Goal: Task Accomplishment & Management: Manage account settings

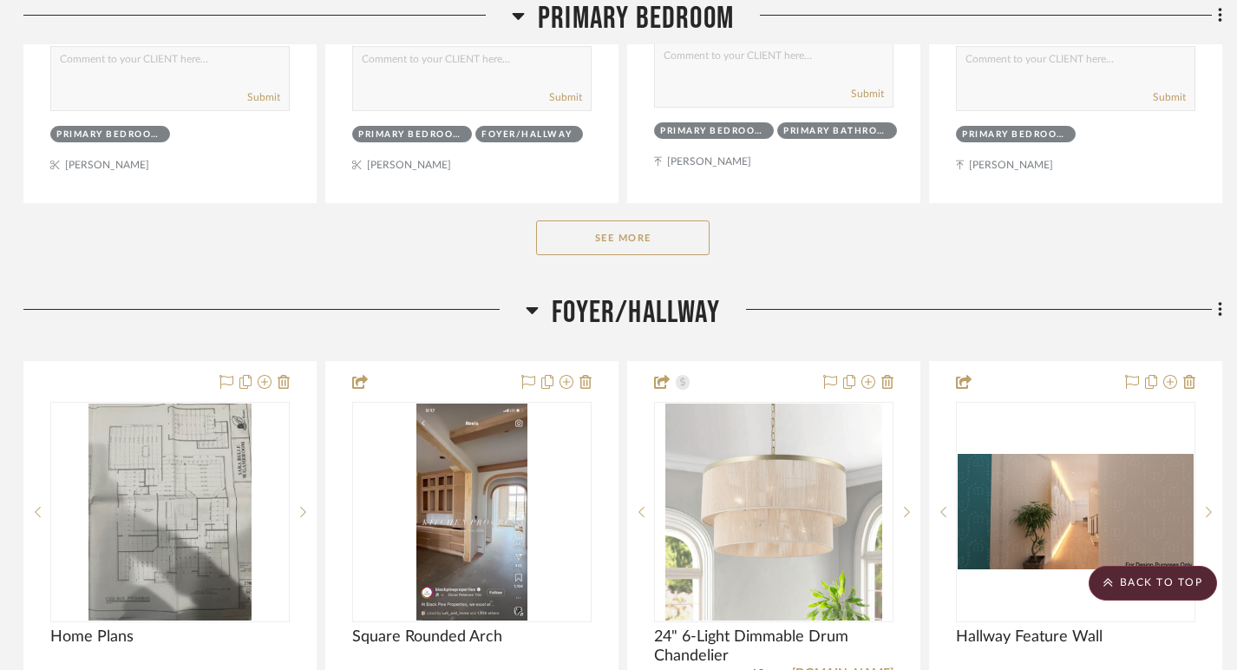
scroll to position [1998, 3]
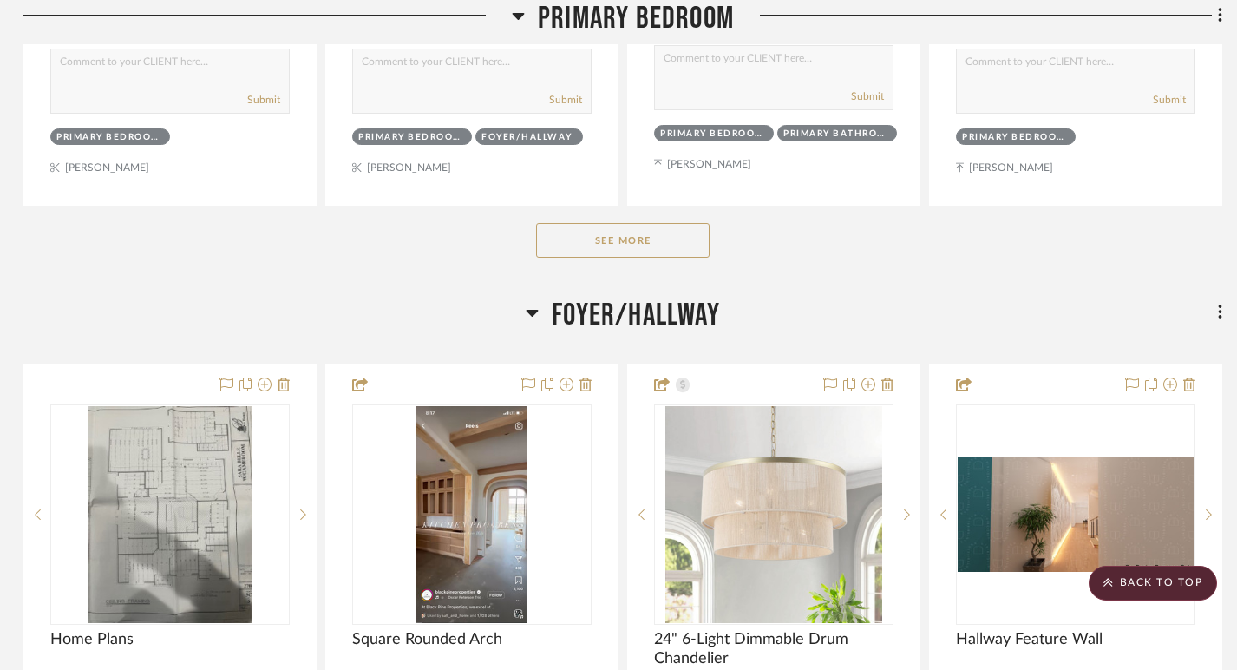
click at [607, 237] on button "See More" at bounding box center [623, 240] width 174 height 35
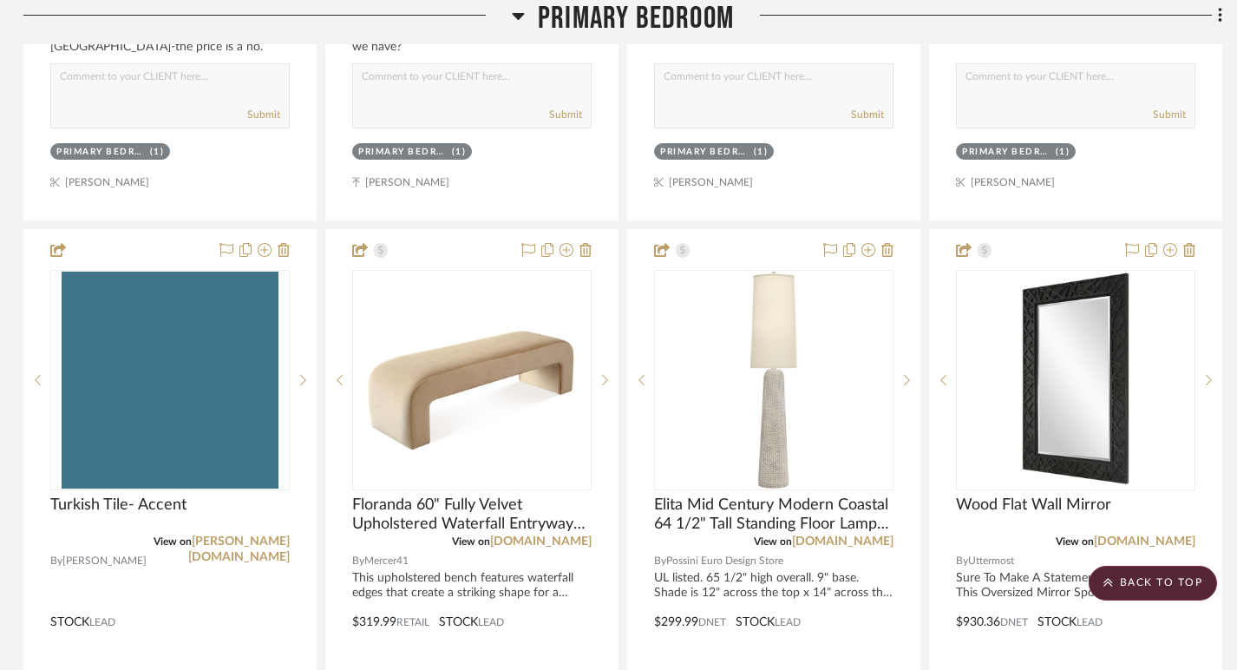
scroll to position [5984, 3]
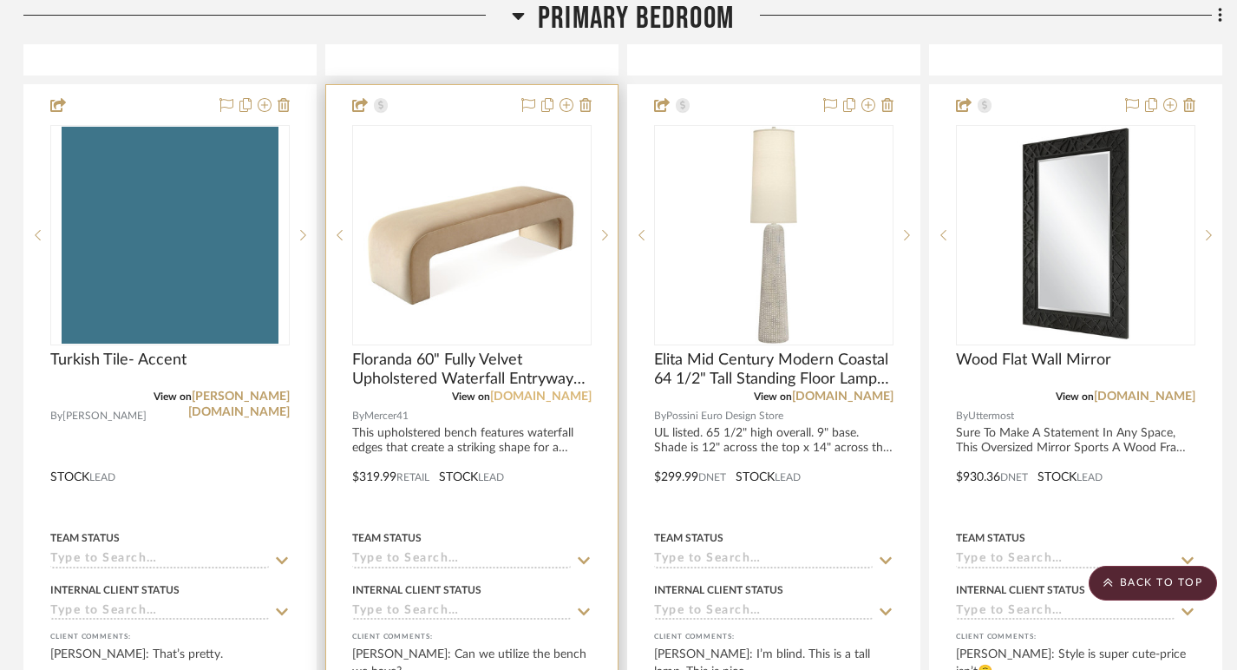
click at [555, 390] on link "[DOMAIN_NAME]" at bounding box center [541, 396] width 102 height 12
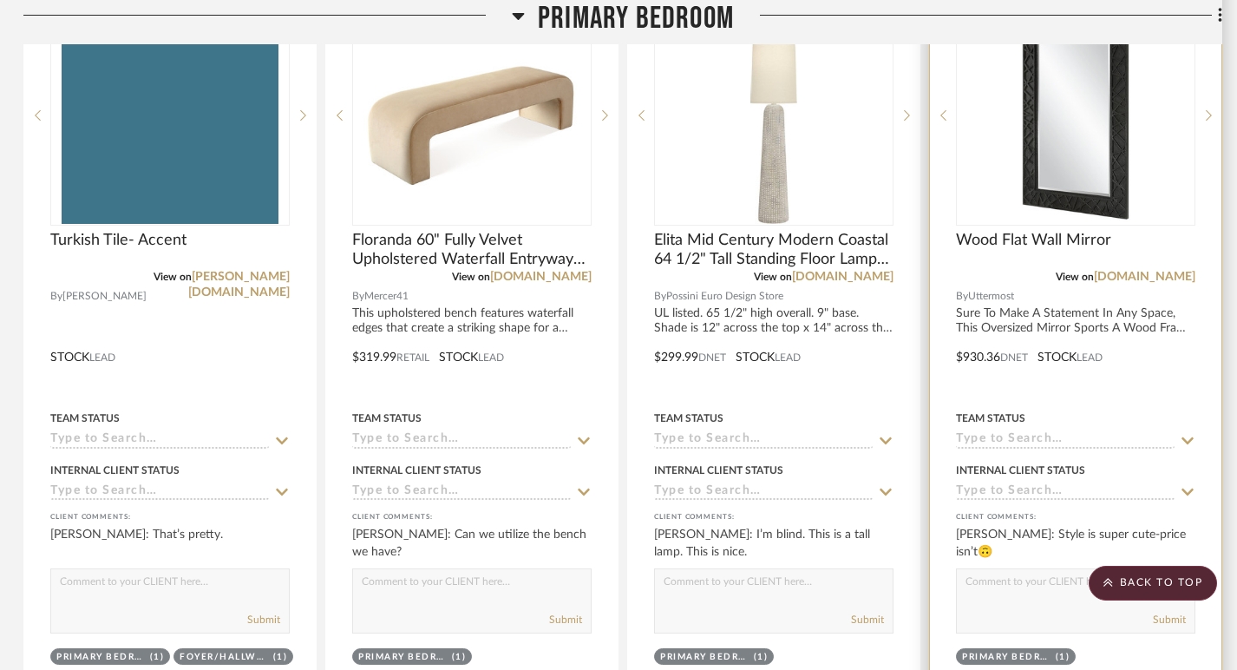
scroll to position [6102, 3]
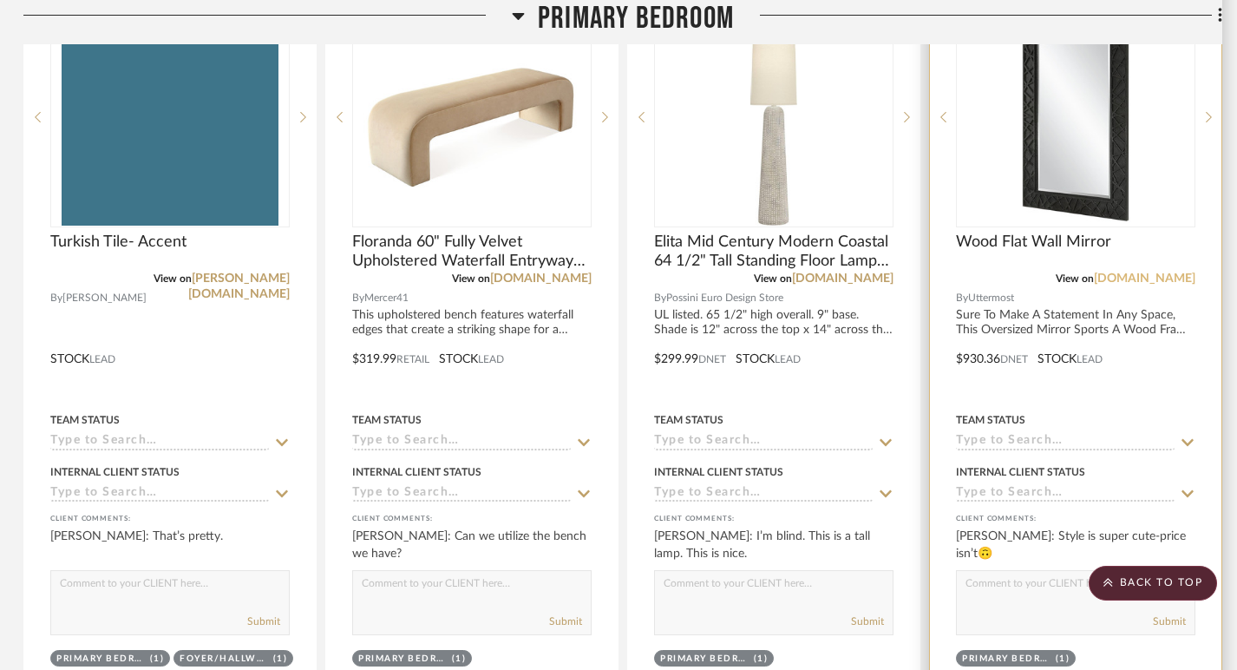
click at [1134, 272] on link "[DOMAIN_NAME]" at bounding box center [1145, 278] width 102 height 12
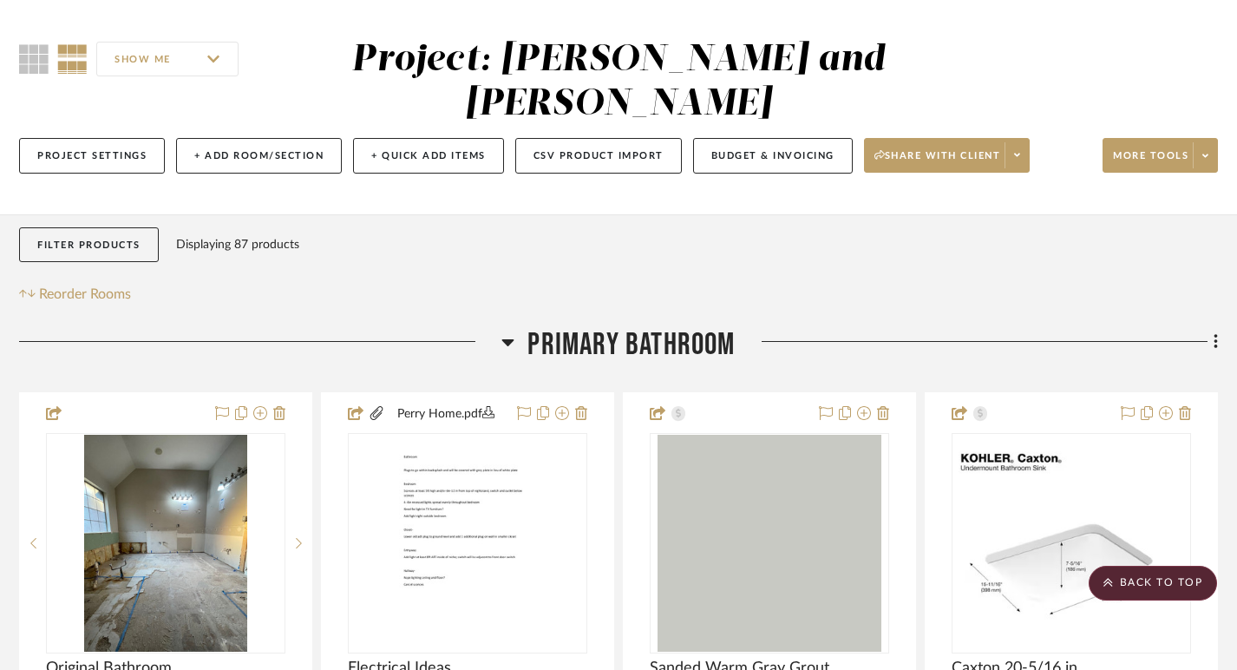
scroll to position [0, 7]
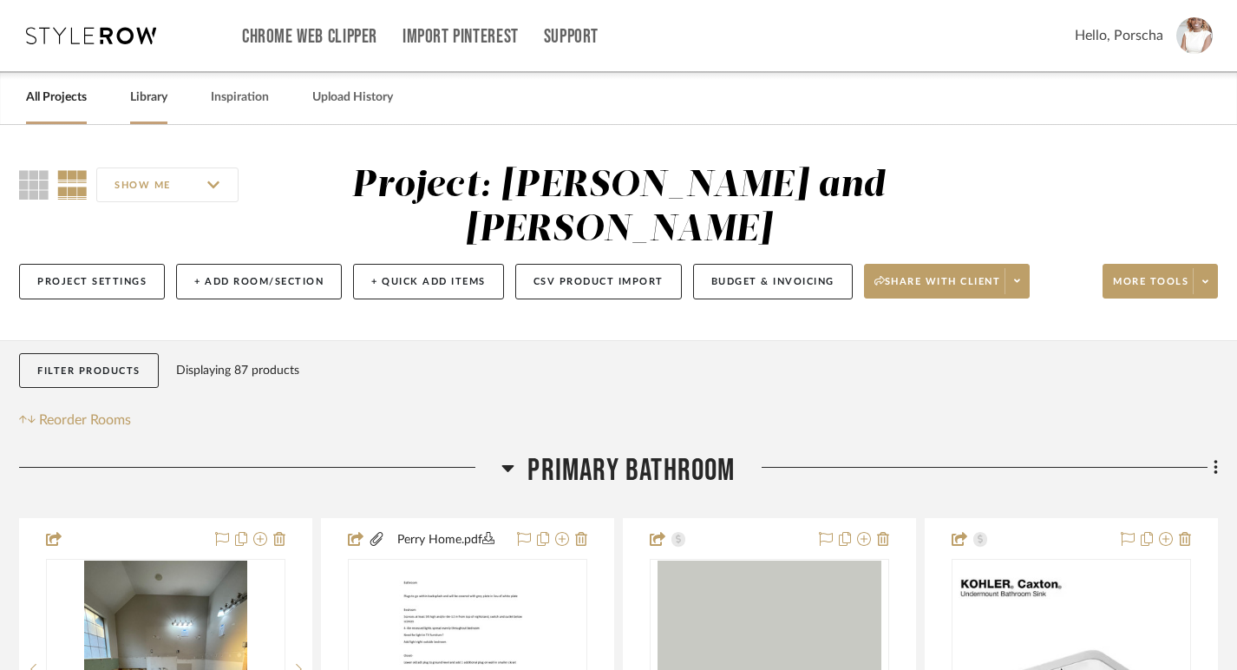
click at [157, 102] on link "Library" at bounding box center [148, 97] width 37 height 23
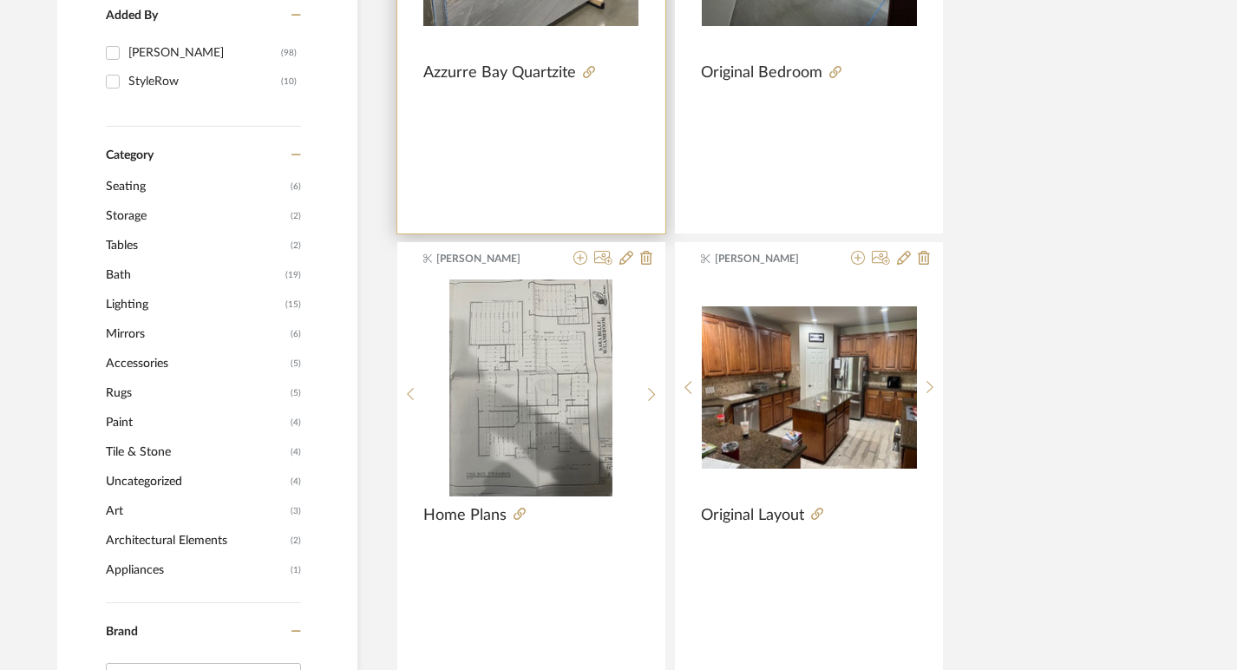
scroll to position [526, 7]
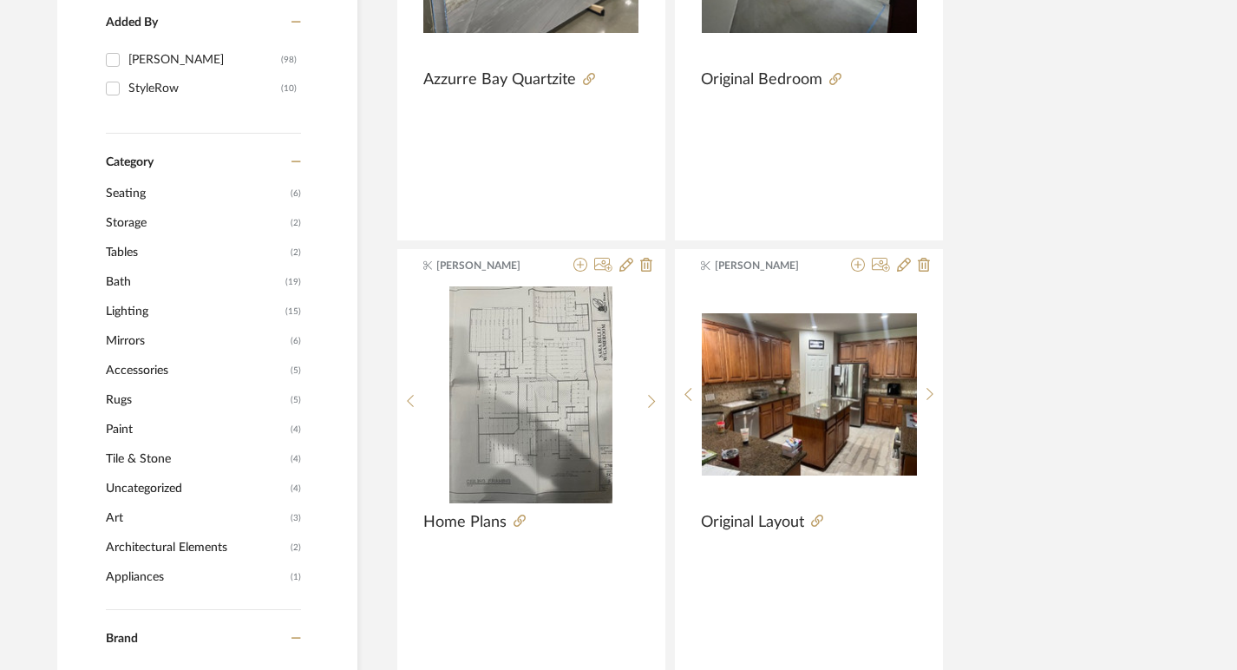
click at [138, 310] on span "Lighting" at bounding box center [193, 312] width 175 height 30
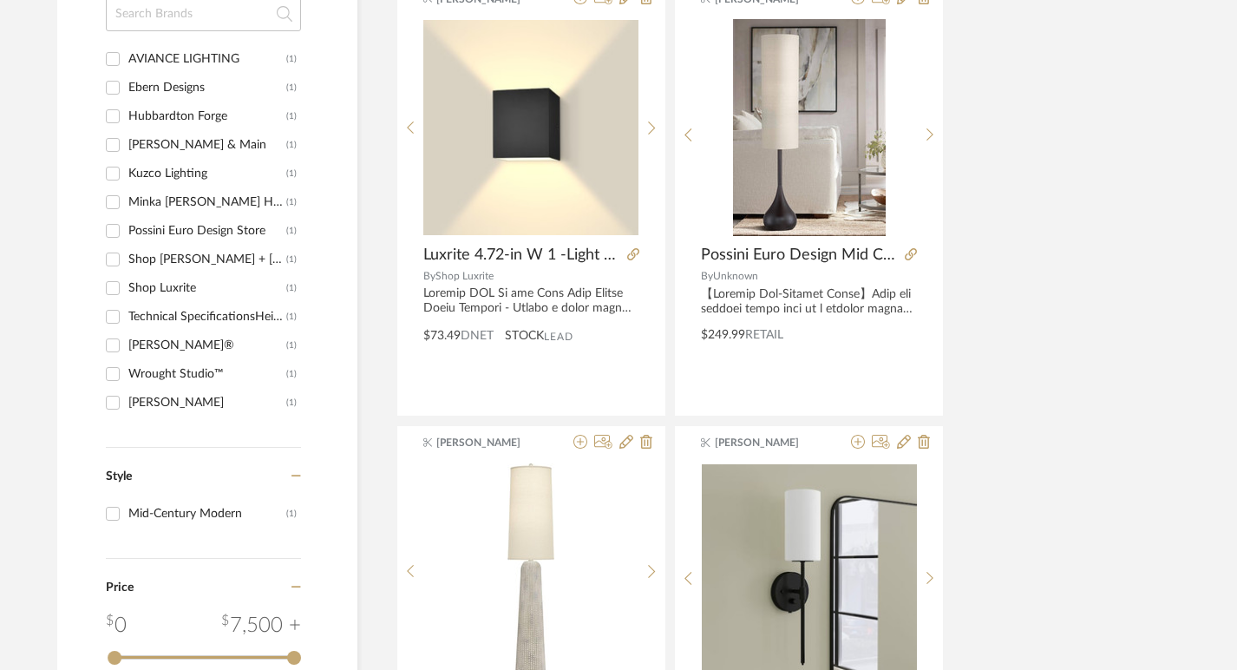
scroll to position [1316, 7]
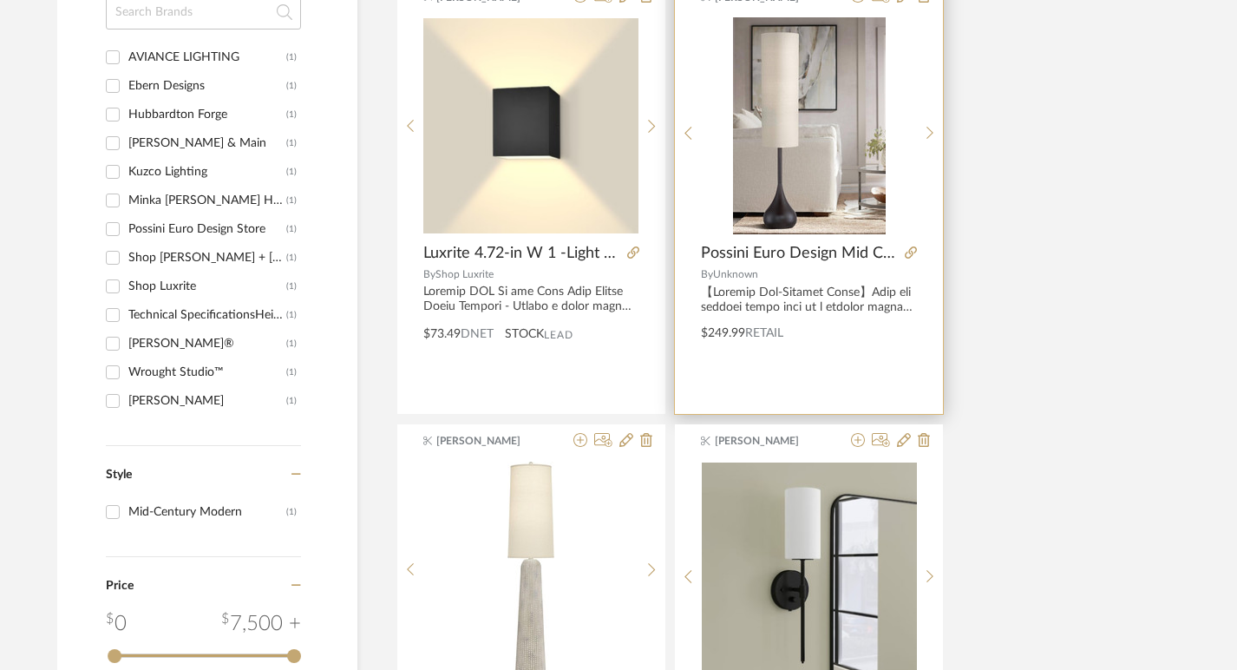
click at [826, 300] on div at bounding box center [809, 300] width 216 height 30
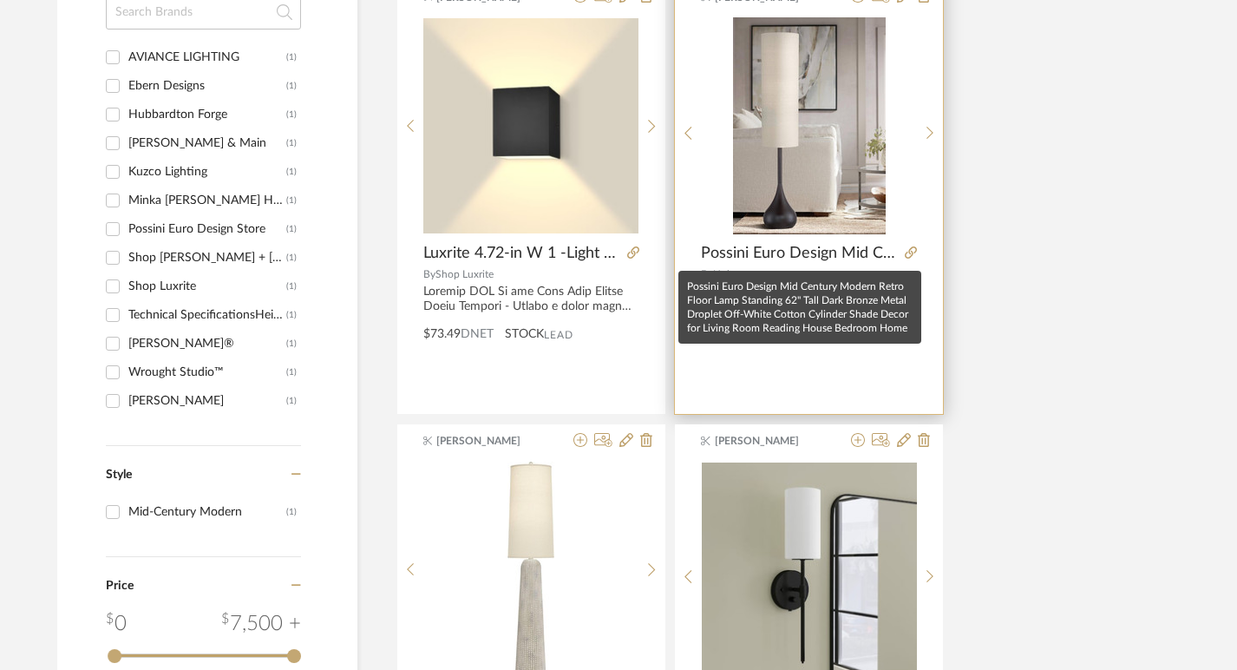
click at [823, 254] on span "Possini Euro Design Mid Century Modern Retro Floor Lamp Standing 62" Tall Dark …" at bounding box center [799, 253] width 197 height 19
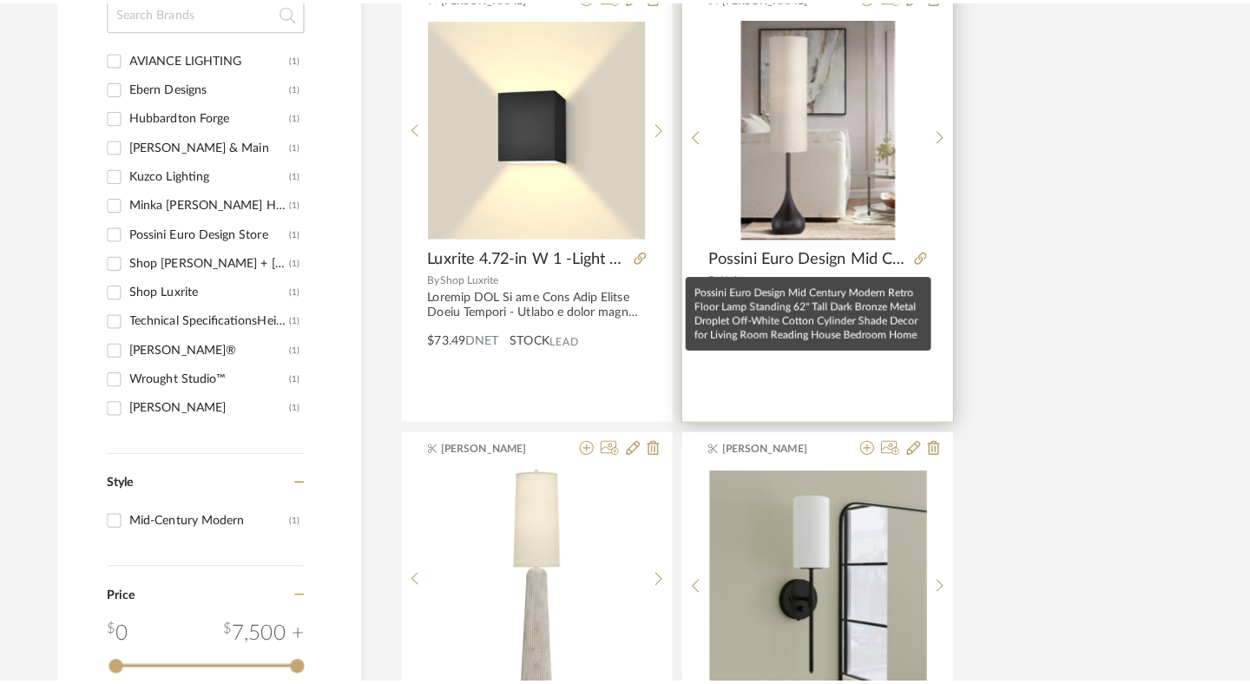
scroll to position [0, 0]
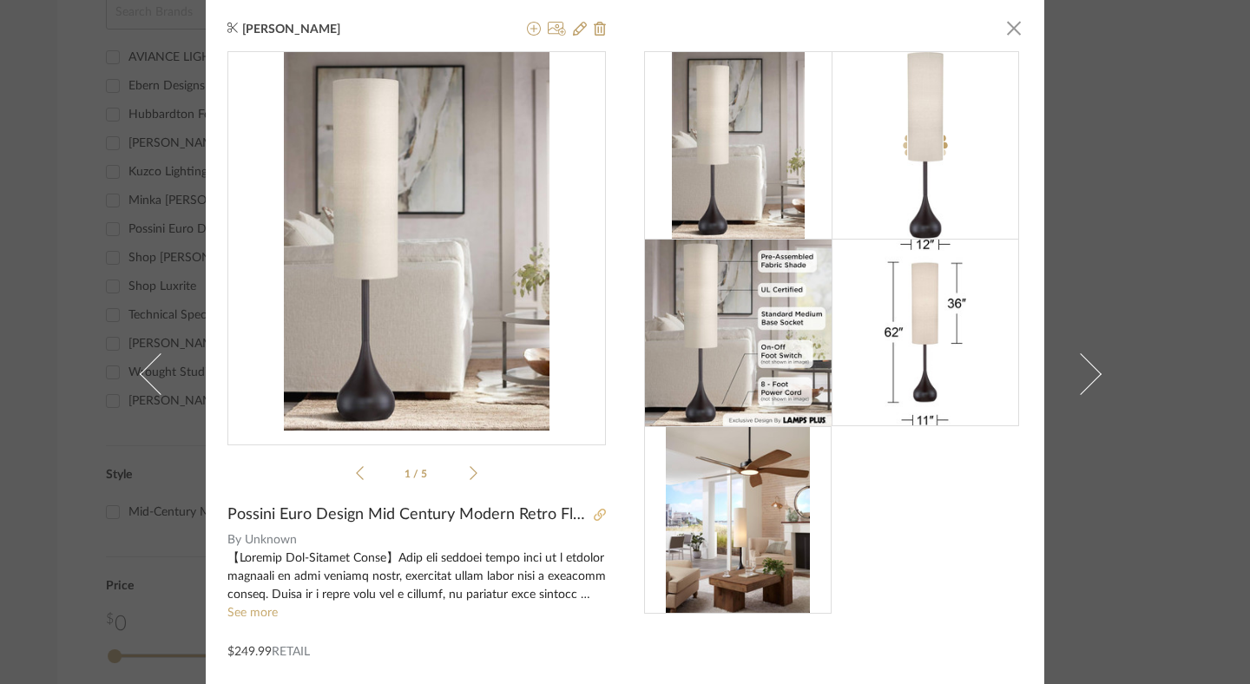
click at [595, 513] on icon at bounding box center [600, 514] width 12 height 12
click at [1016, 27] on div "[PERSON_NAME] × 1 / 5 Possini Euro Design Mid Century Modern Retro Floor Lamp S…" at bounding box center [625, 373] width 838 height 747
click at [1009, 28] on span "button" at bounding box center [1013, 27] width 35 height 35
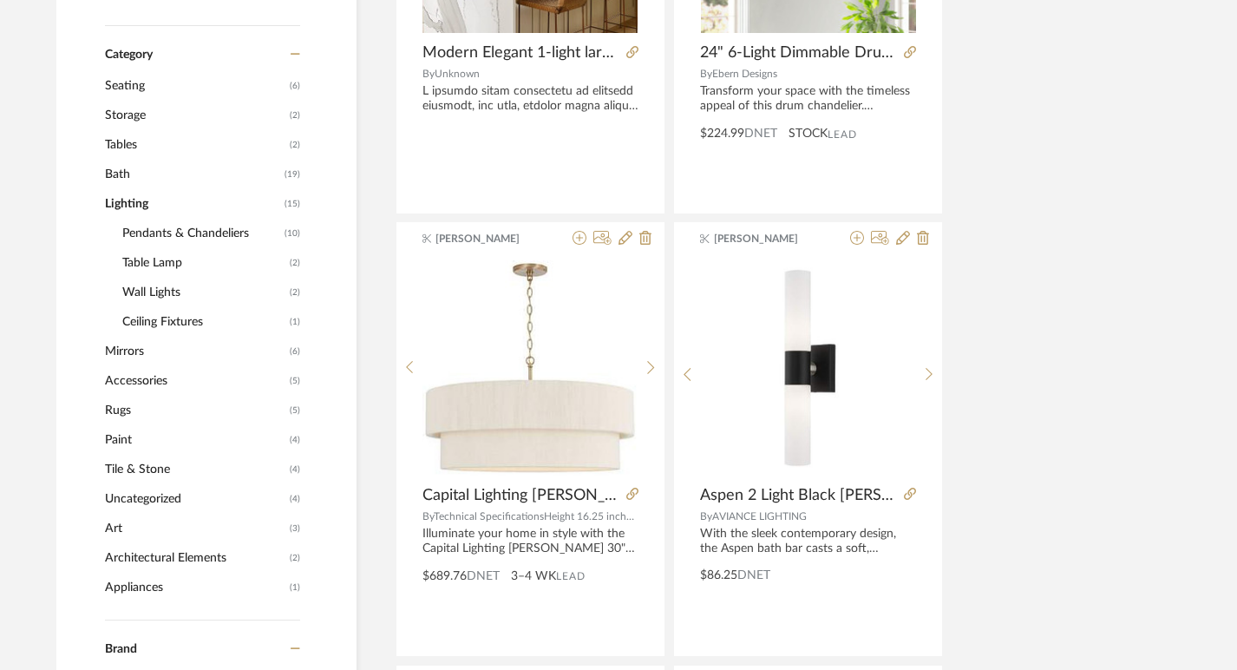
scroll to position [726, 8]
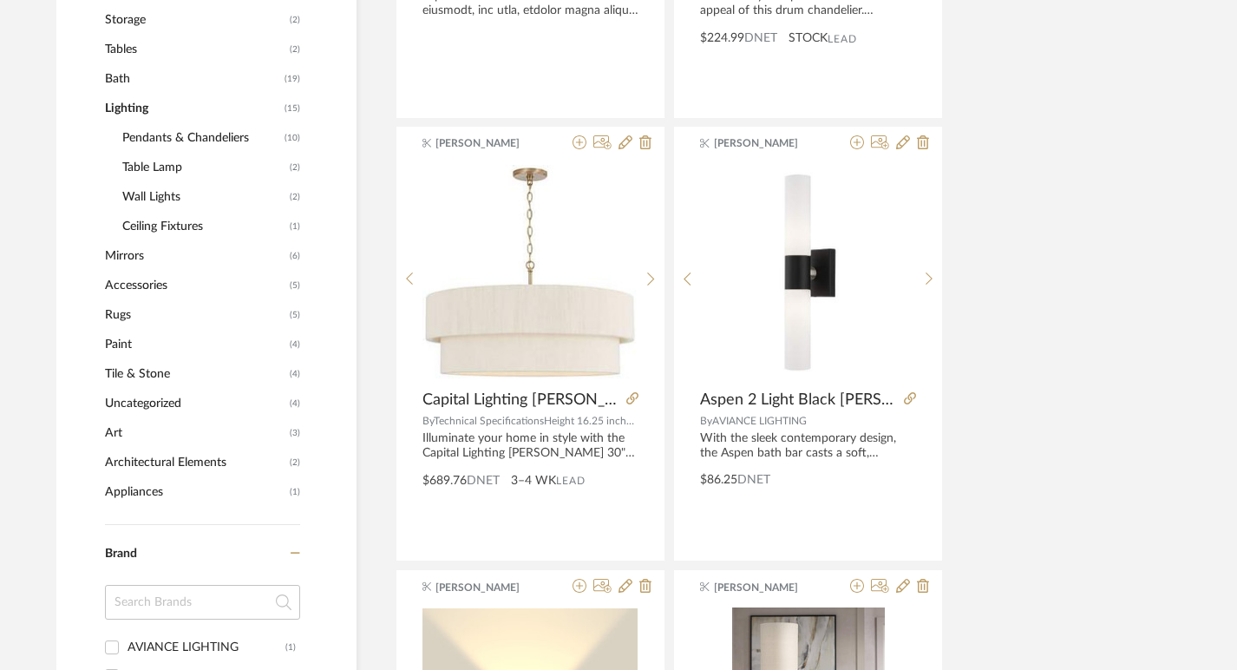
click at [137, 257] on span "Mirrors" at bounding box center [195, 256] width 180 height 30
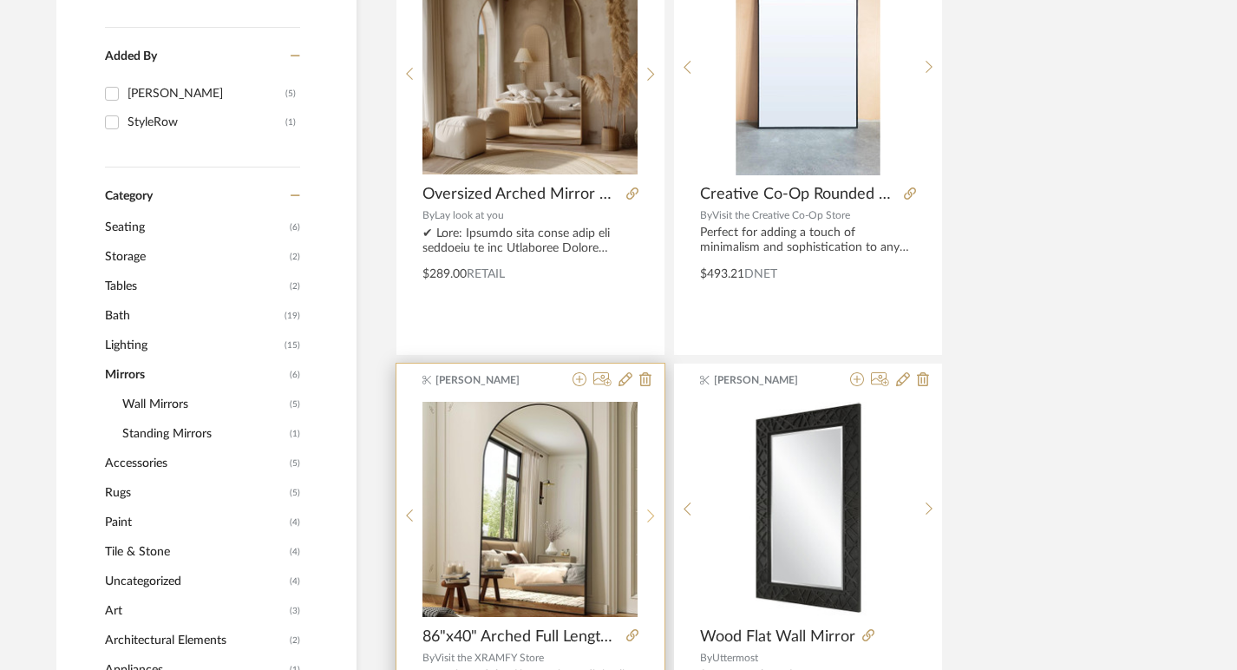
scroll to position [0, 8]
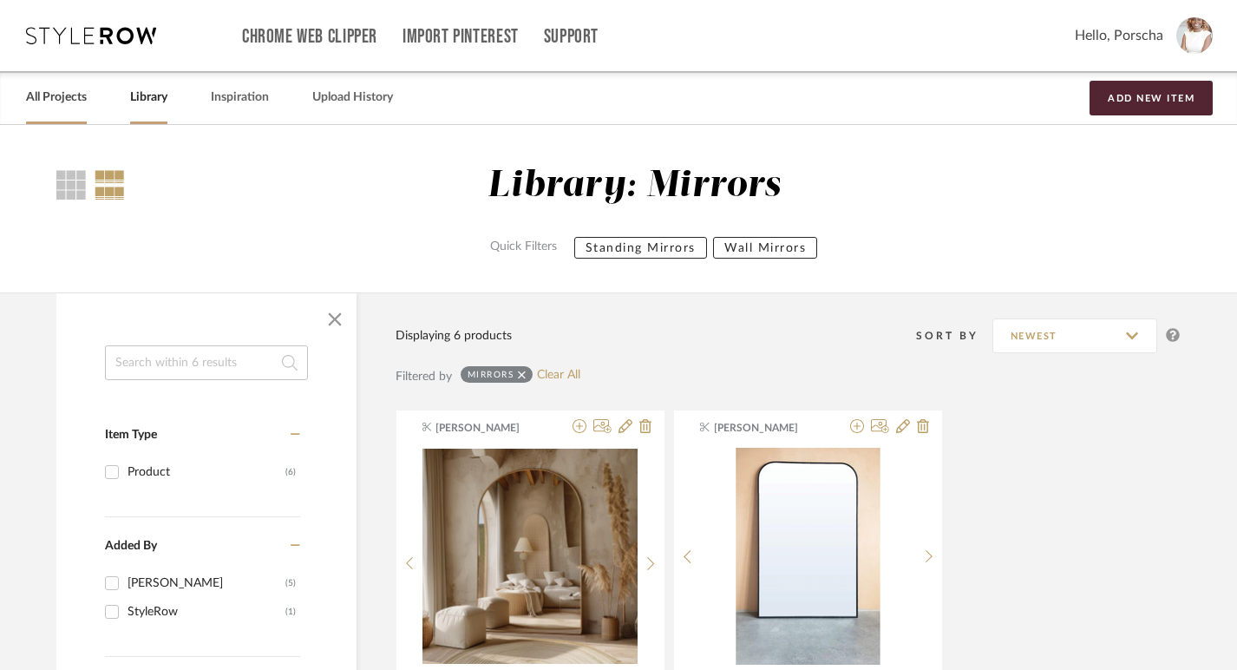
click at [56, 95] on link "All Projects" at bounding box center [56, 97] width 61 height 23
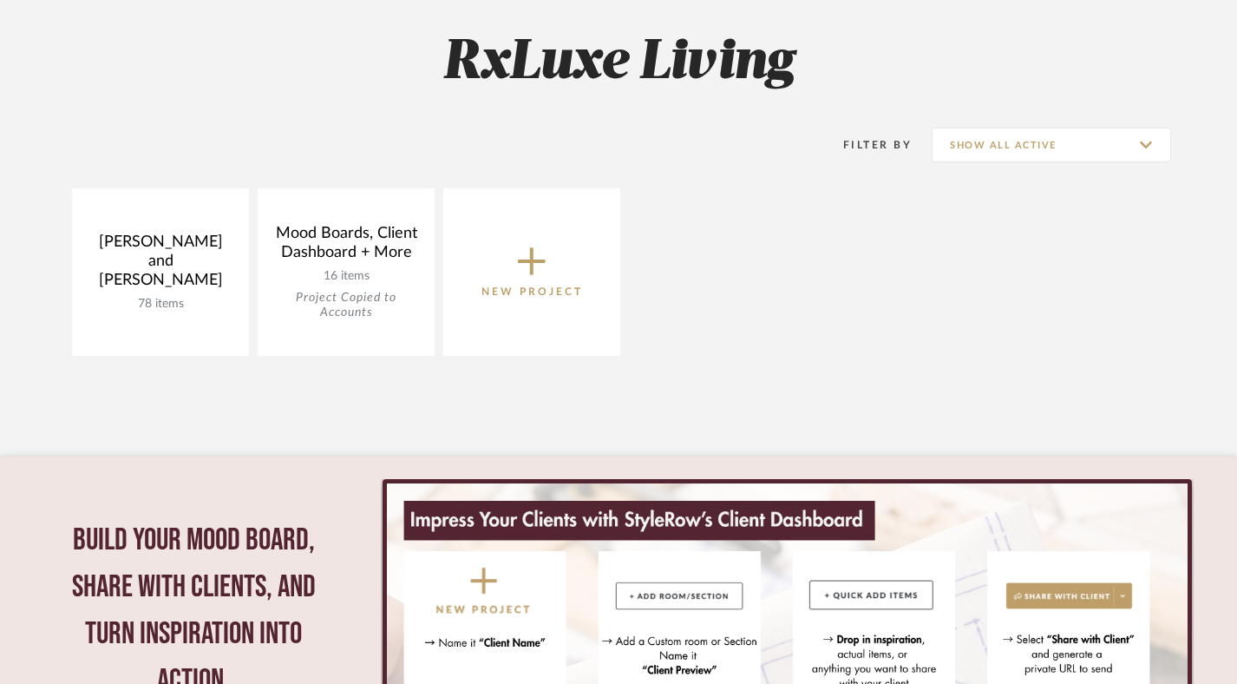
scroll to position [246, 0]
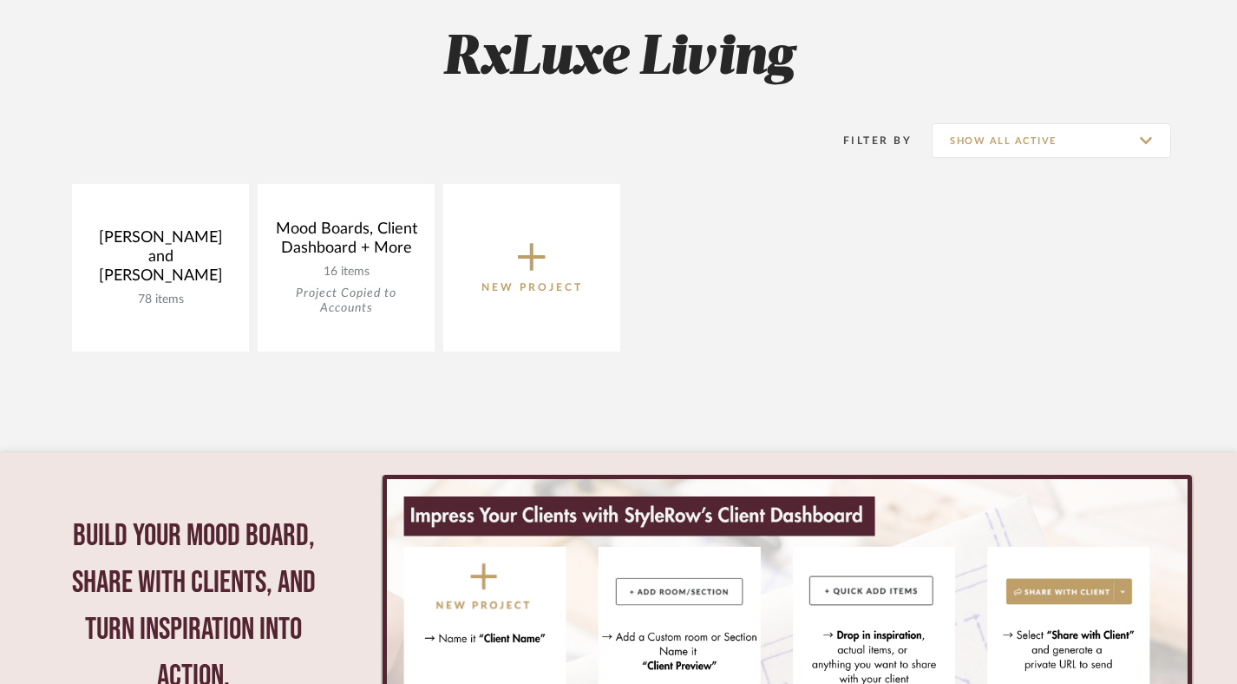
click at [522, 266] on icon at bounding box center [532, 257] width 28 height 36
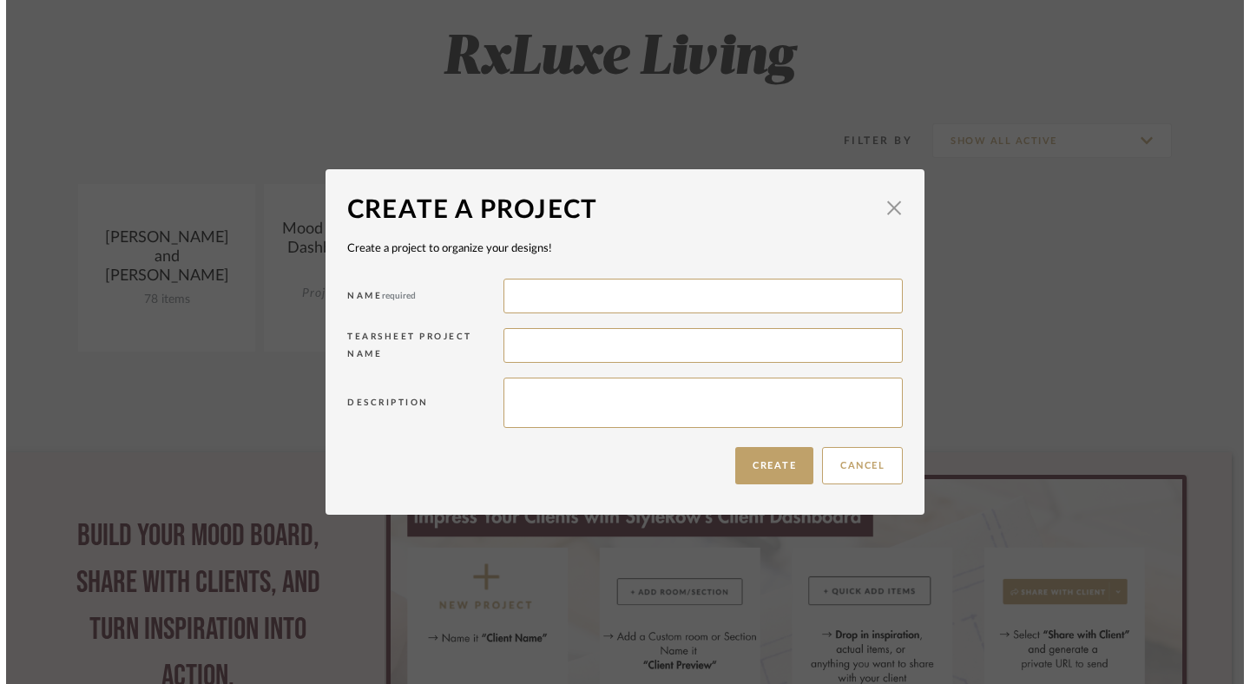
scroll to position [0, 0]
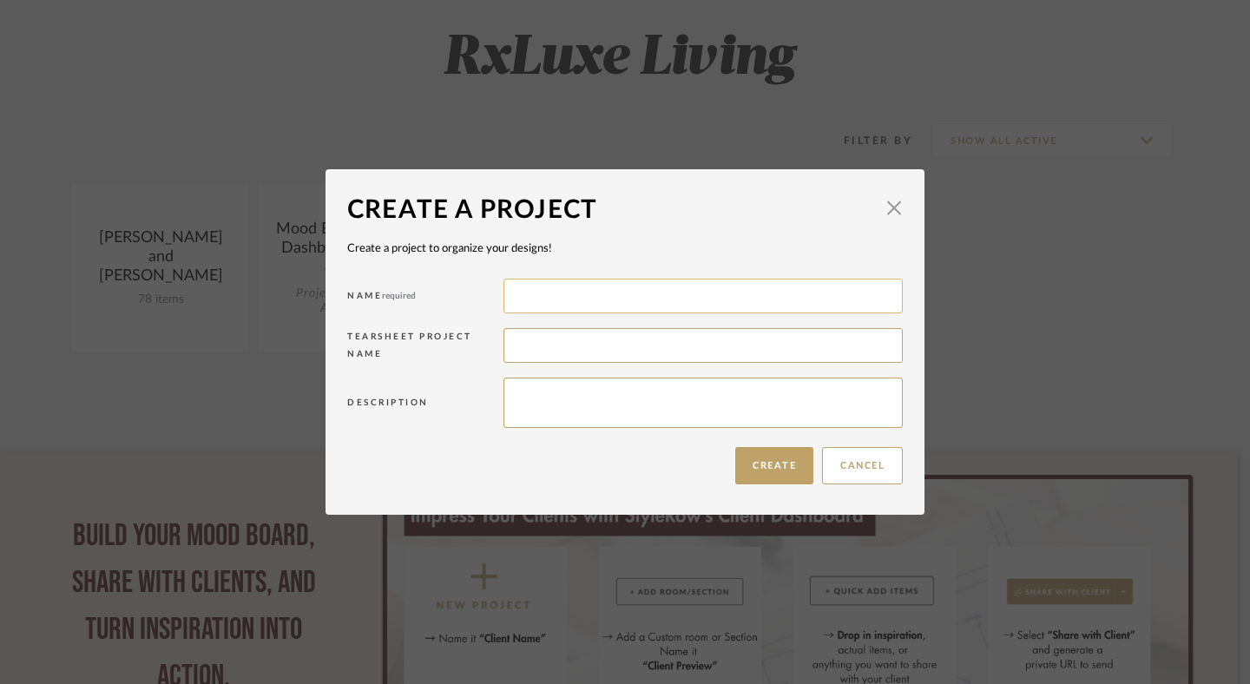
click at [525, 311] on input at bounding box center [702, 296] width 399 height 35
type input "[PERSON_NAME] and [PERSON_NAME]"
click at [790, 459] on button "Create" at bounding box center [774, 465] width 78 height 37
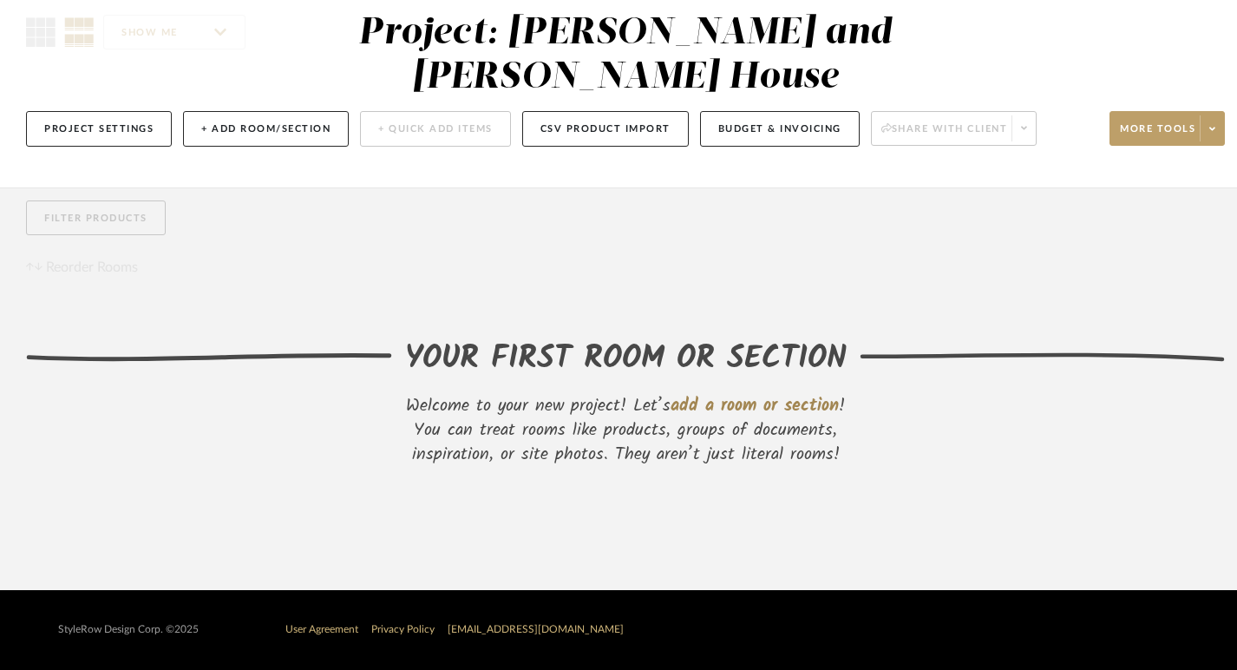
scroll to position [154, 0]
click at [271, 133] on button "+ Add Room/Section" at bounding box center [266, 129] width 166 height 36
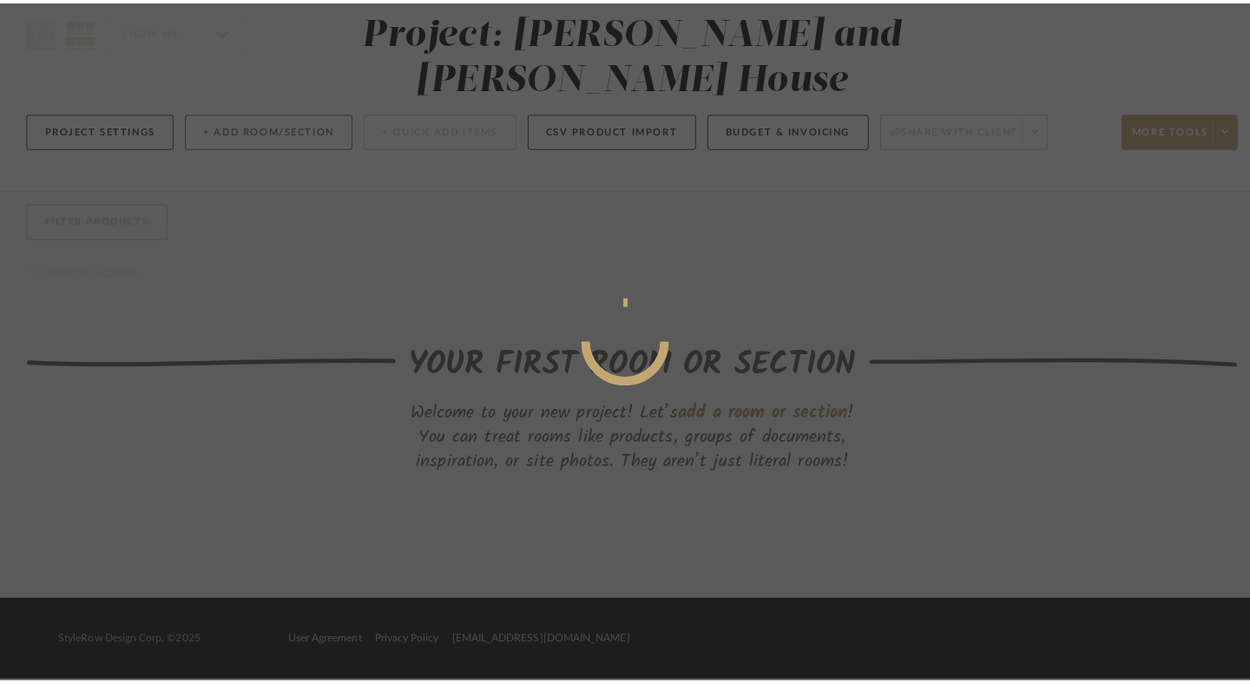
scroll to position [0, 0]
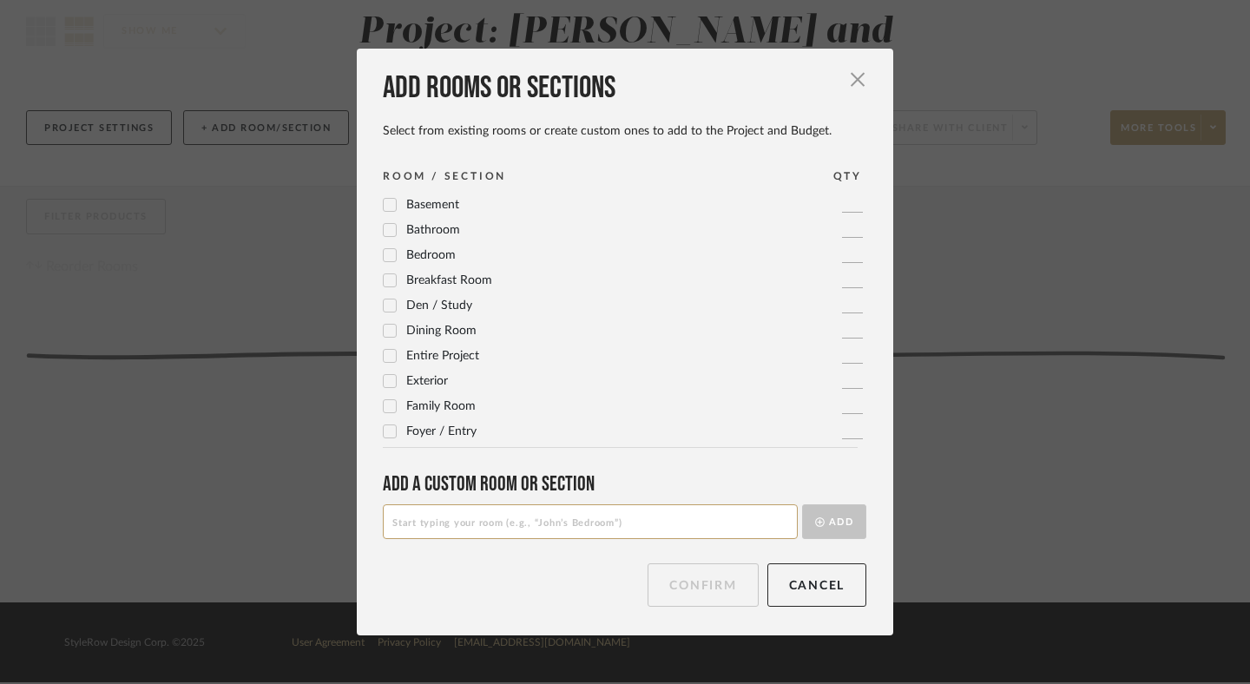
click at [387, 252] on icon at bounding box center [389, 256] width 11 height 9
click at [702, 594] on button "Confirm" at bounding box center [702, 584] width 110 height 43
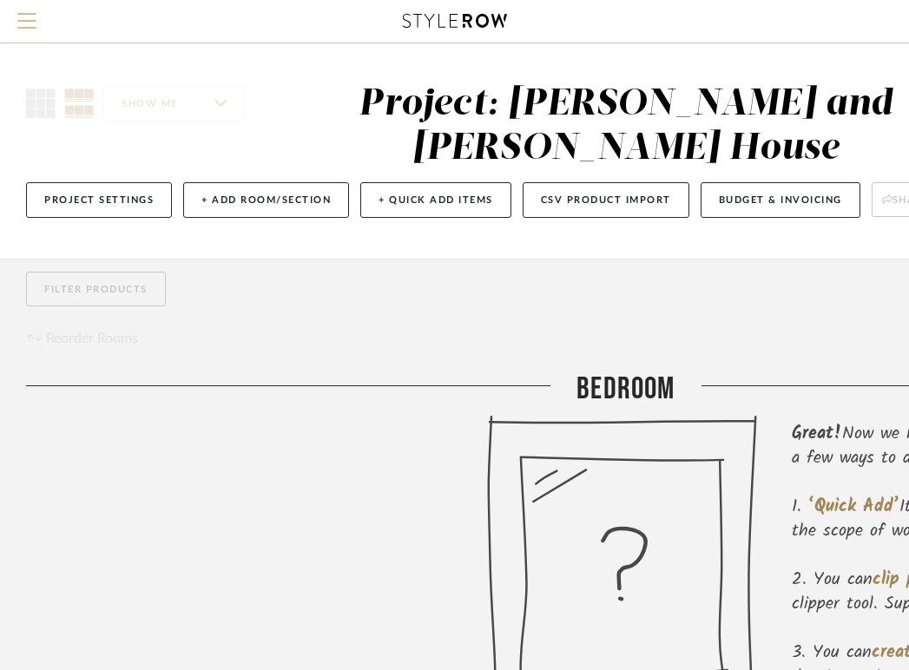
click at [33, 25] on span "Menu" at bounding box center [26, 26] width 19 height 26
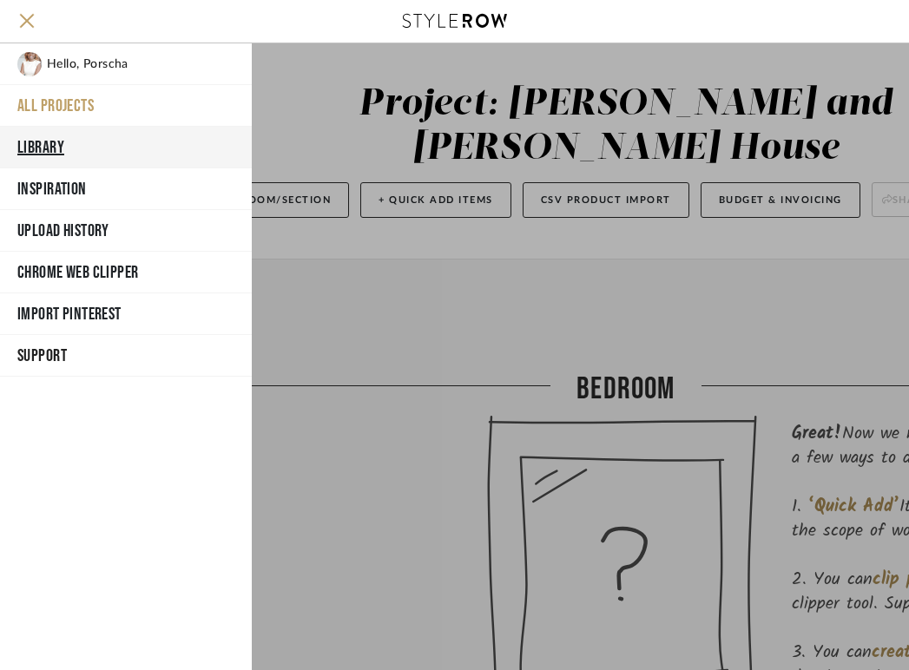
click at [56, 139] on button "Library" at bounding box center [126, 148] width 252 height 42
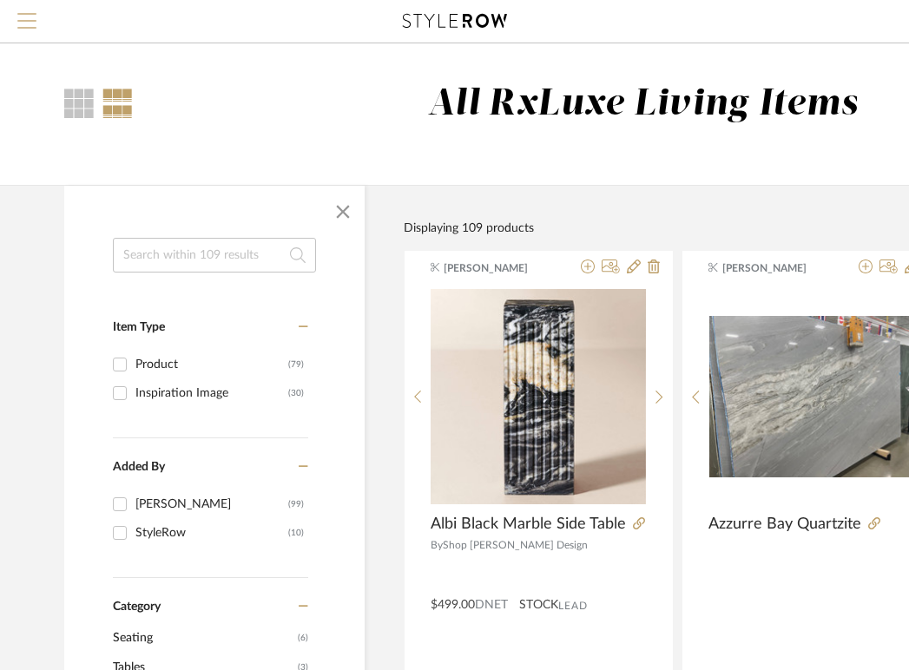
click at [31, 15] on span "Menu" at bounding box center [26, 14] width 19 height 2
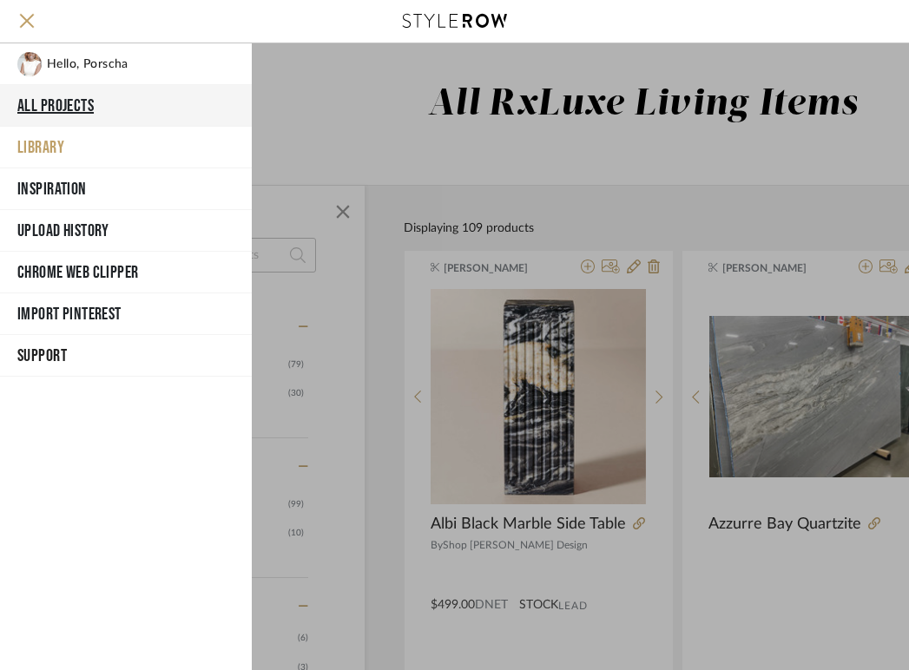
click at [56, 102] on button "All Projects" at bounding box center [126, 106] width 252 height 42
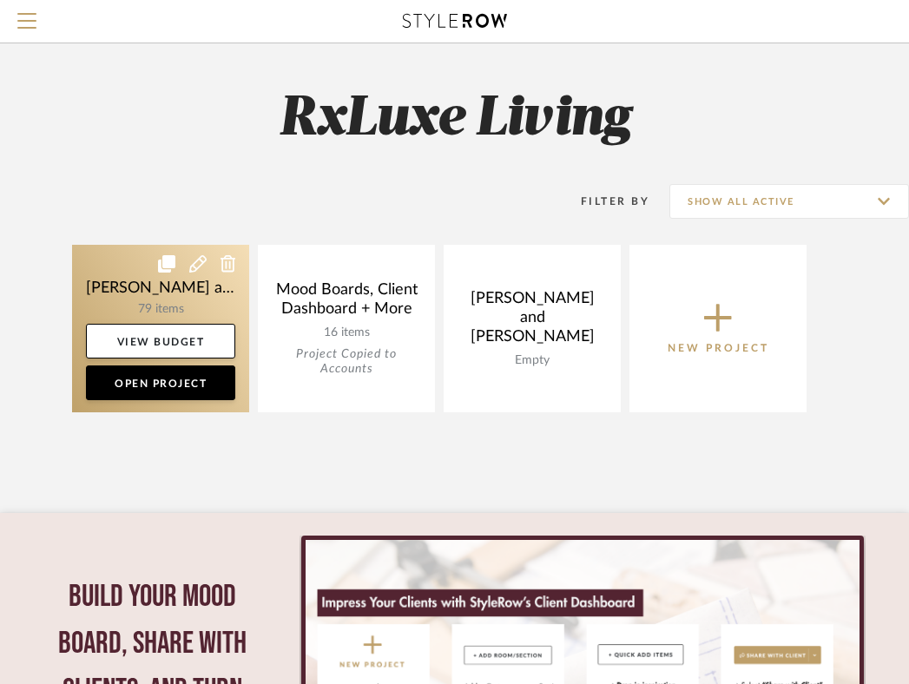
click at [200, 302] on link at bounding box center [160, 328] width 177 height 167
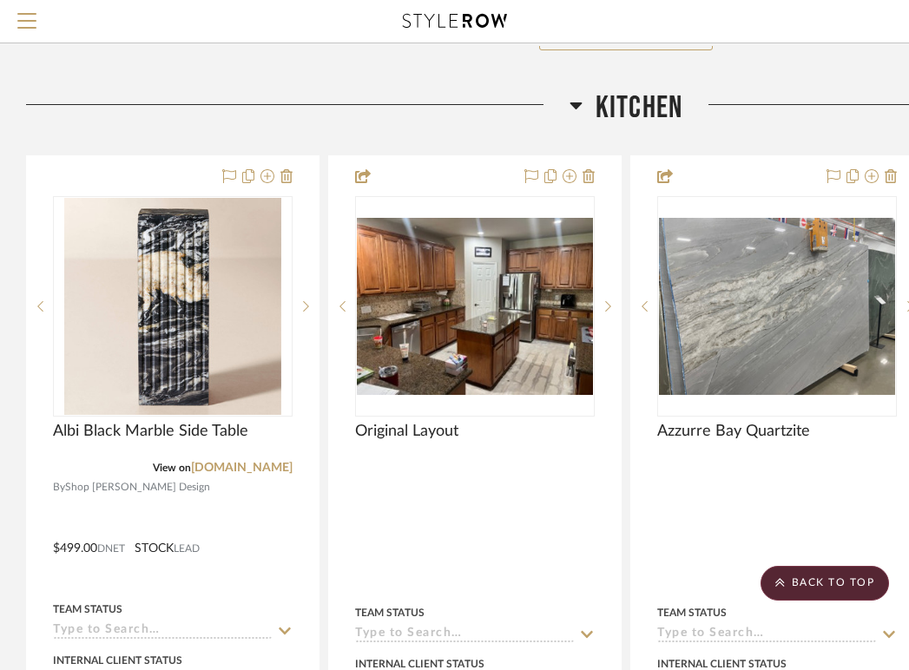
scroll to position [3060, 0]
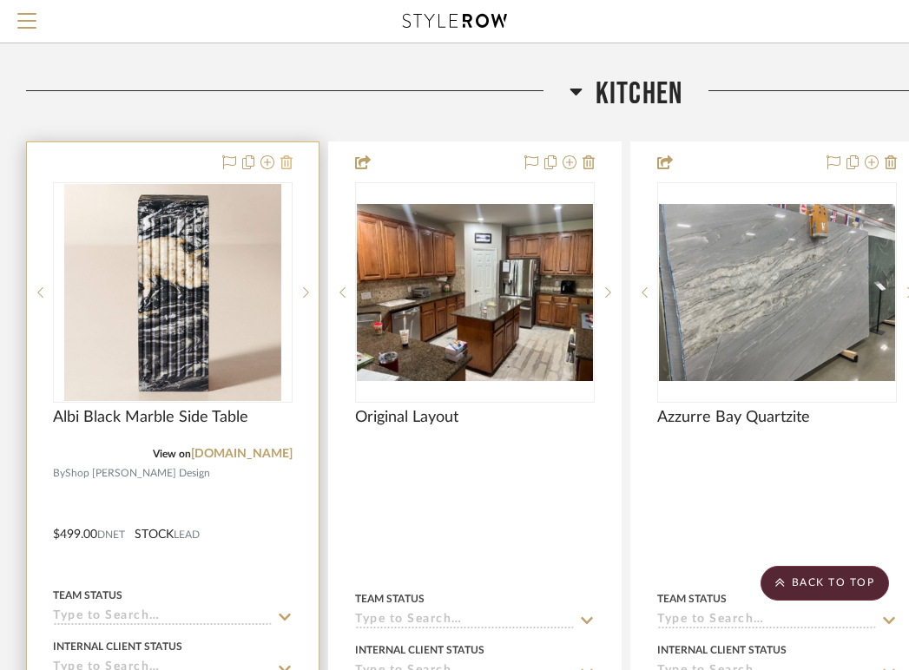
click at [284, 161] on icon at bounding box center [286, 162] width 12 height 14
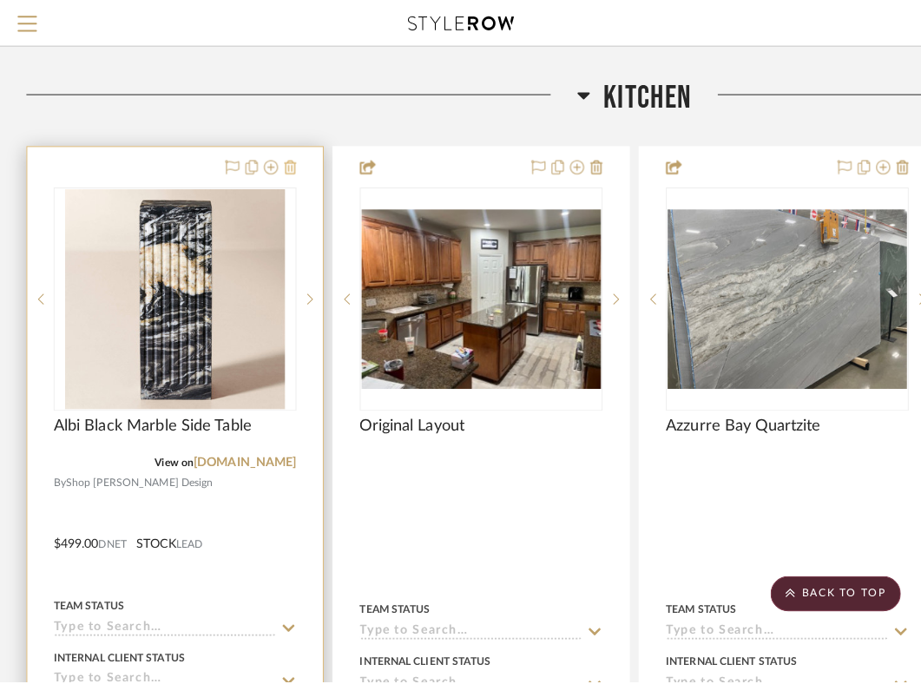
scroll to position [0, 0]
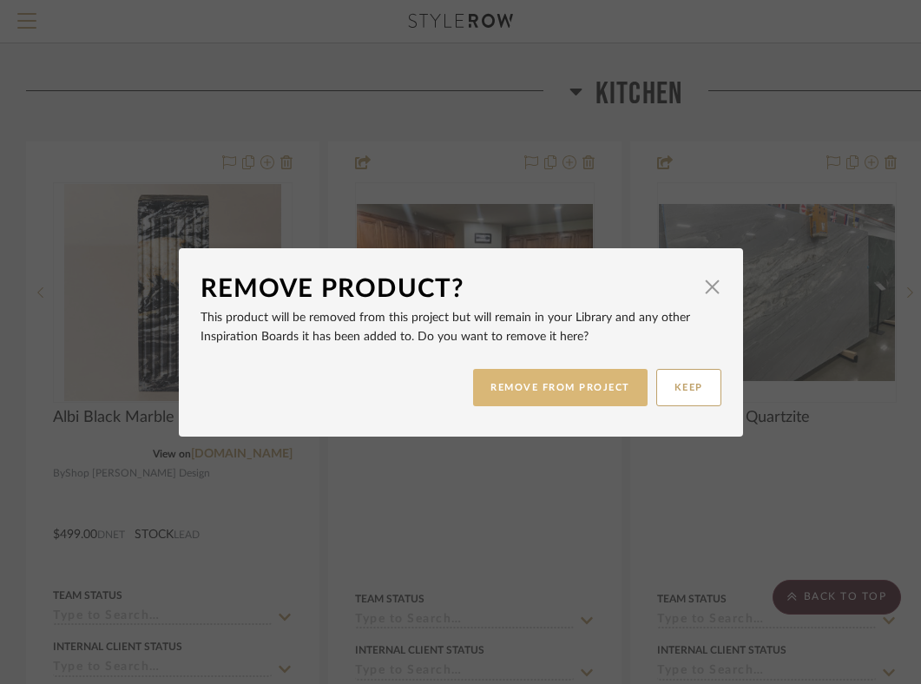
click at [614, 381] on button "REMOVE FROM PROJECT" at bounding box center [560, 387] width 174 height 37
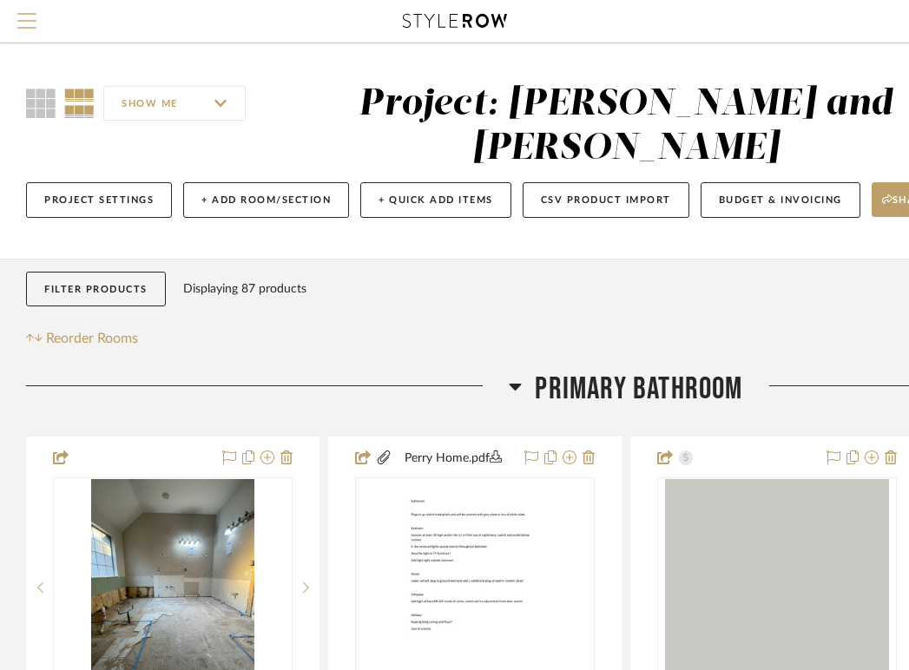
click at [30, 16] on span "Menu" at bounding box center [26, 26] width 19 height 26
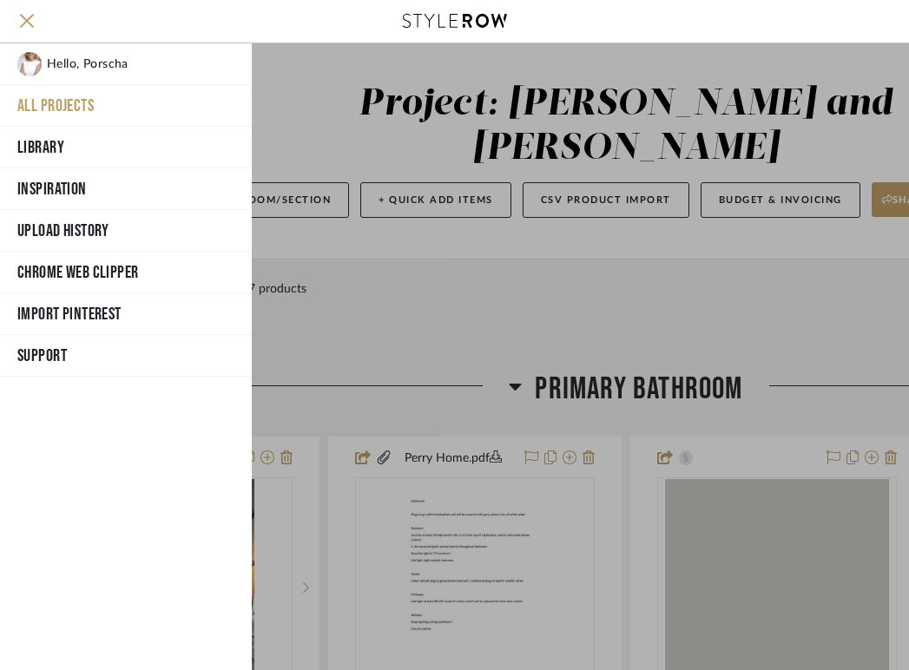
click at [88, 101] on button "All Projects" at bounding box center [126, 106] width 252 height 42
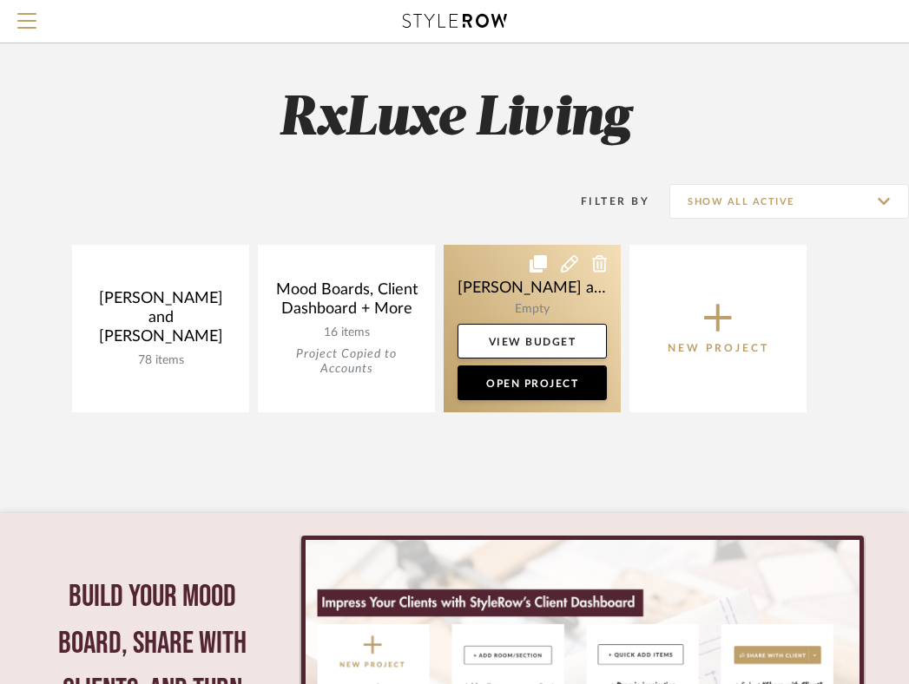
click at [538, 292] on link at bounding box center [531, 328] width 177 height 167
click at [507, 311] on link at bounding box center [531, 328] width 177 height 167
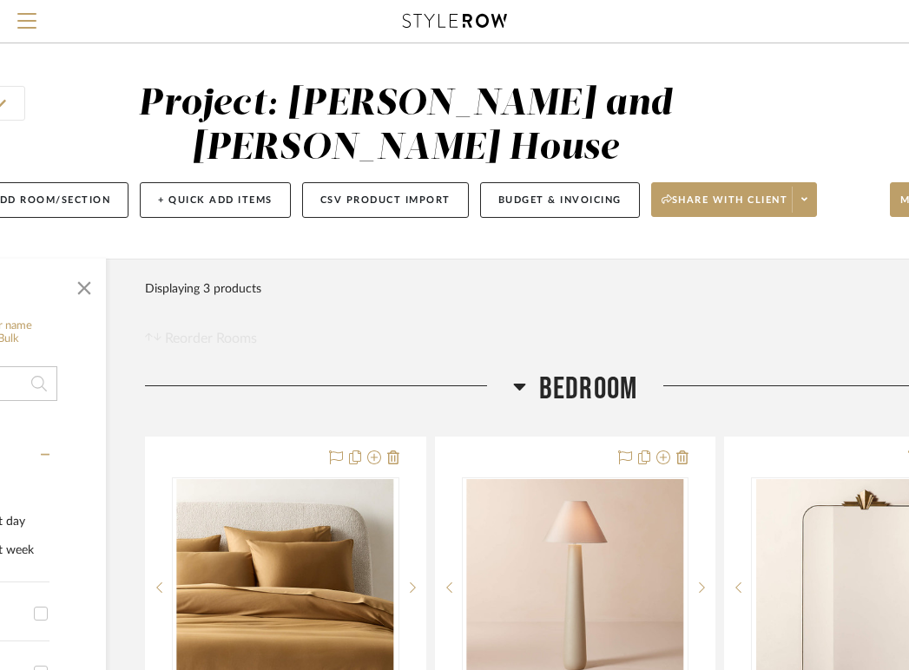
scroll to position [0, 341]
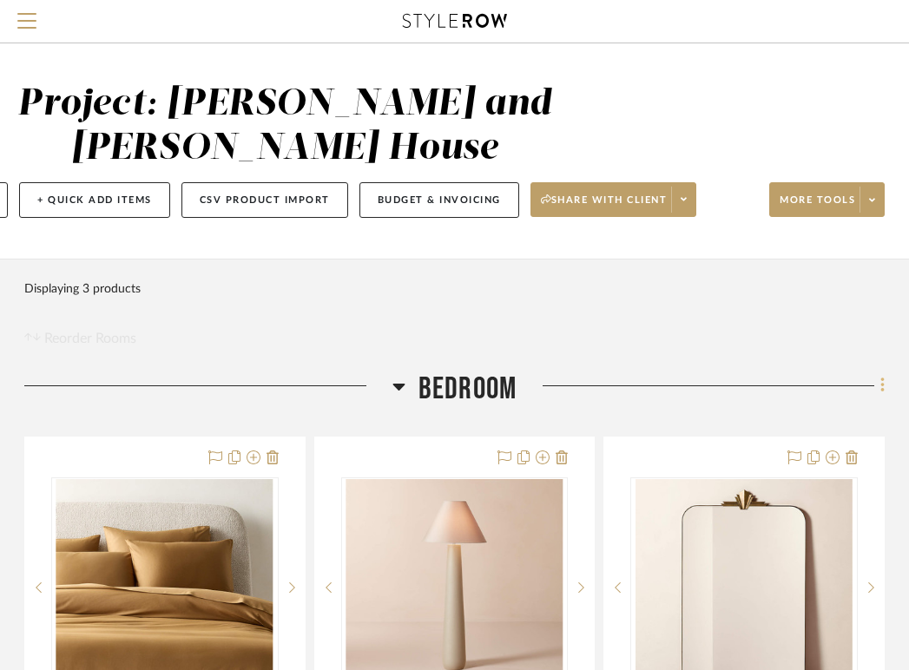
click at [882, 386] on icon at bounding box center [881, 385] width 3 height 15
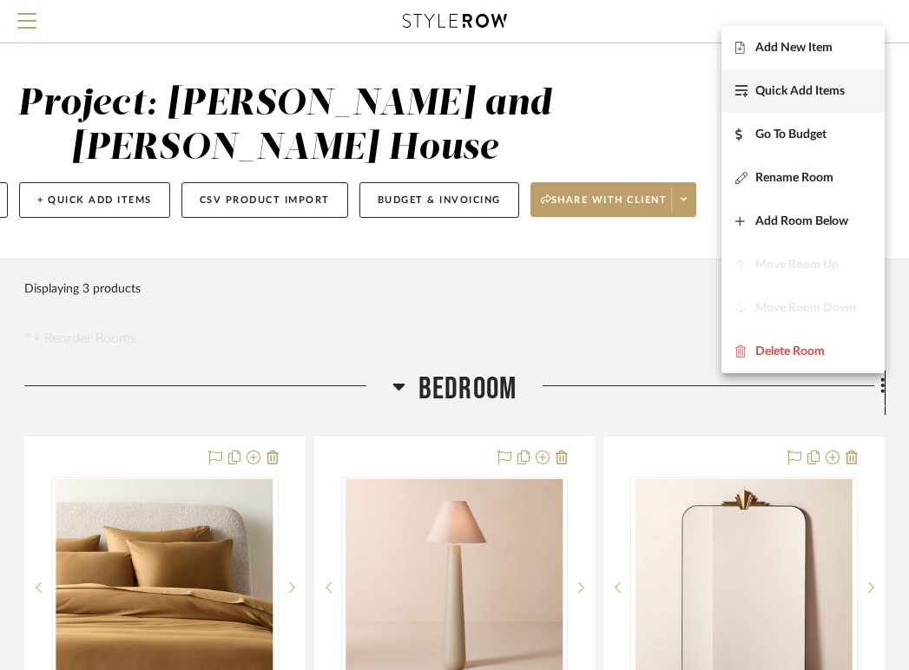
click at [804, 86] on span "Quick Add Items" at bounding box center [799, 90] width 89 height 15
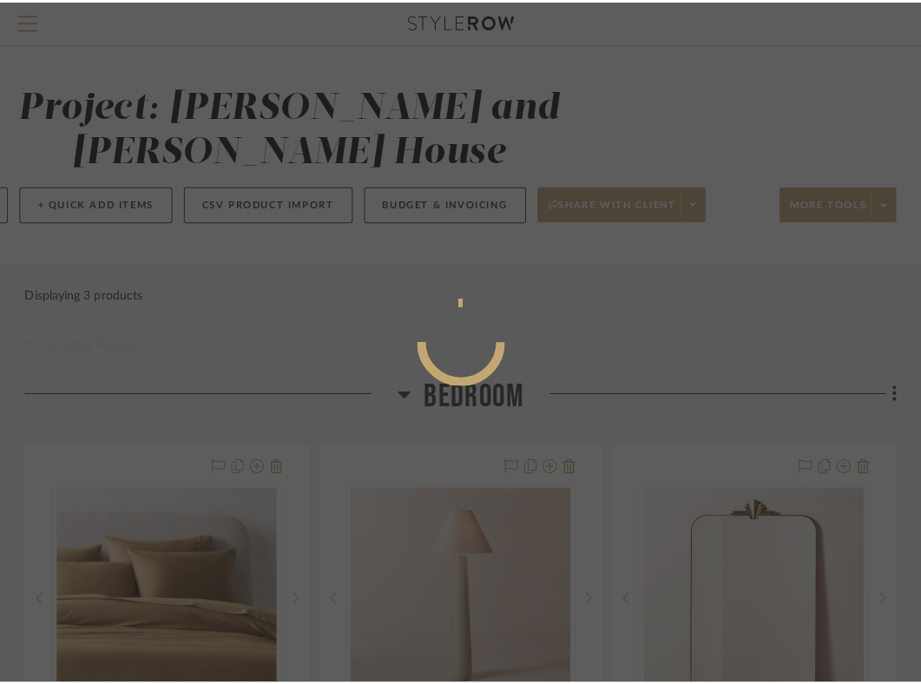
scroll to position [0, 0]
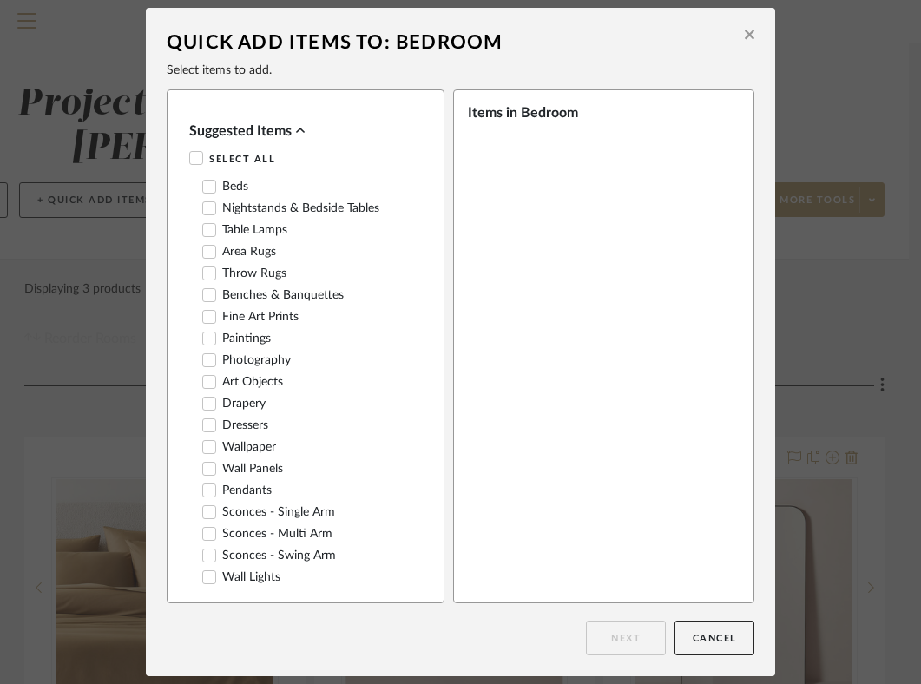
click at [745, 36] on icon at bounding box center [750, 35] width 10 height 10
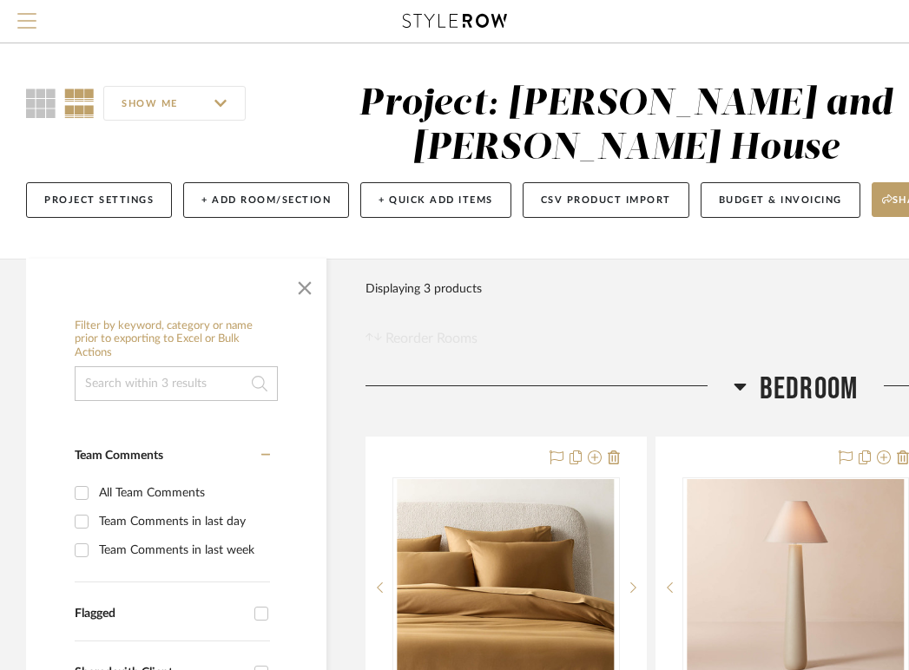
click at [23, 23] on span "Menu" at bounding box center [26, 26] width 19 height 26
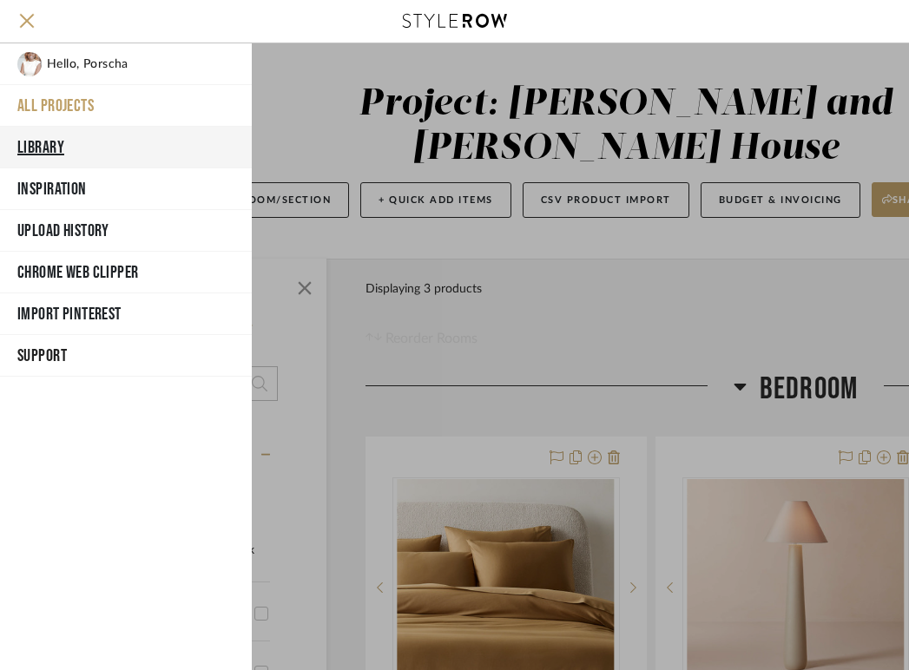
click at [52, 148] on button "Library" at bounding box center [126, 148] width 252 height 42
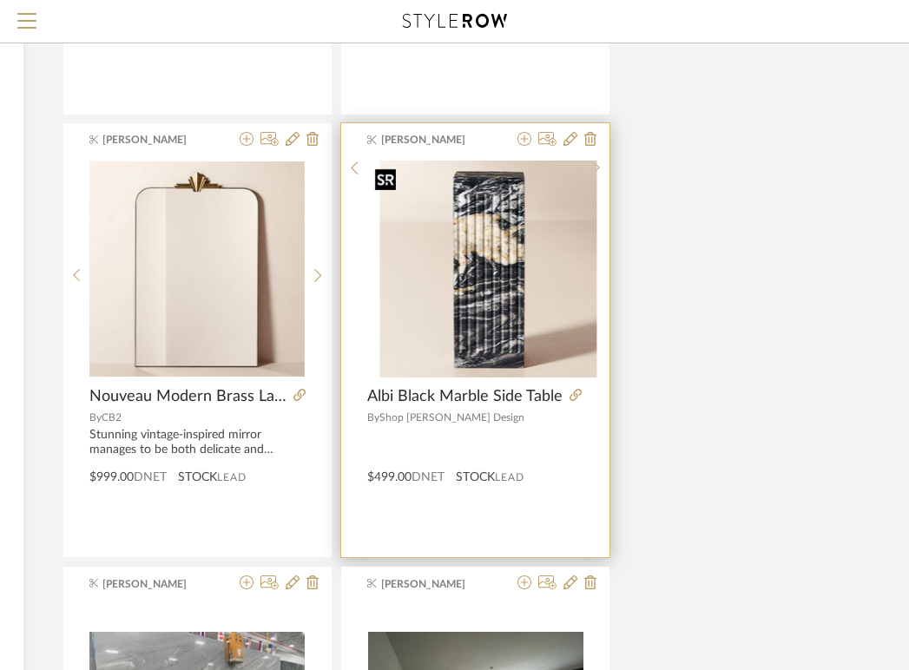
scroll to position [571, 341]
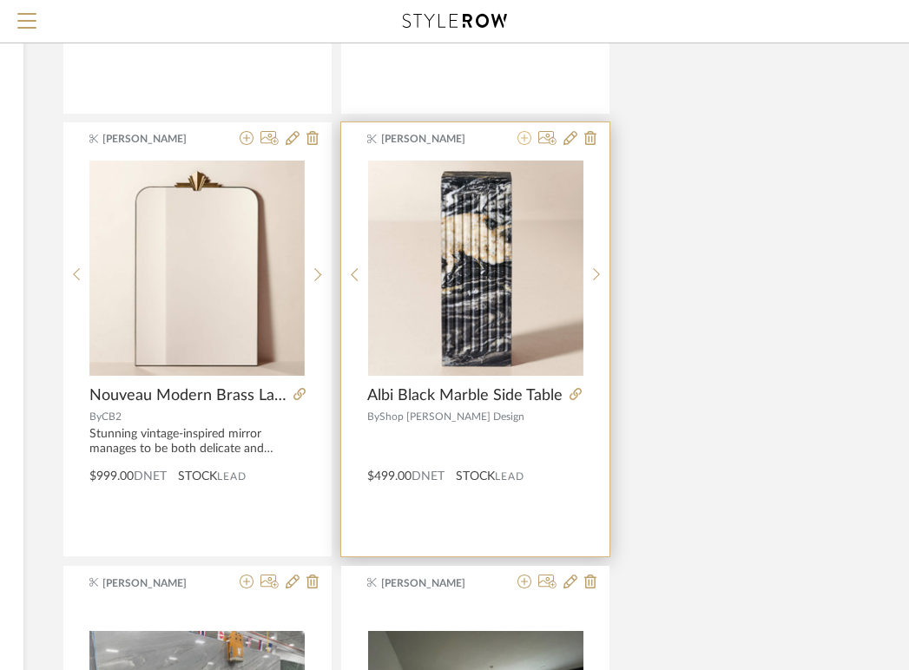
click at [524, 139] on icon at bounding box center [524, 138] width 14 height 14
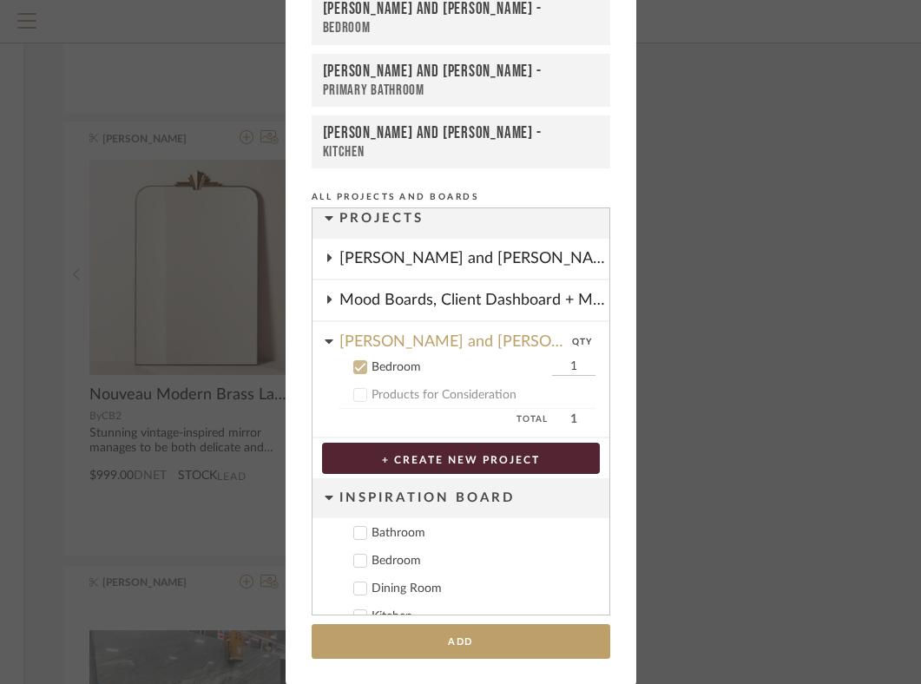
scroll to position [100, 0]
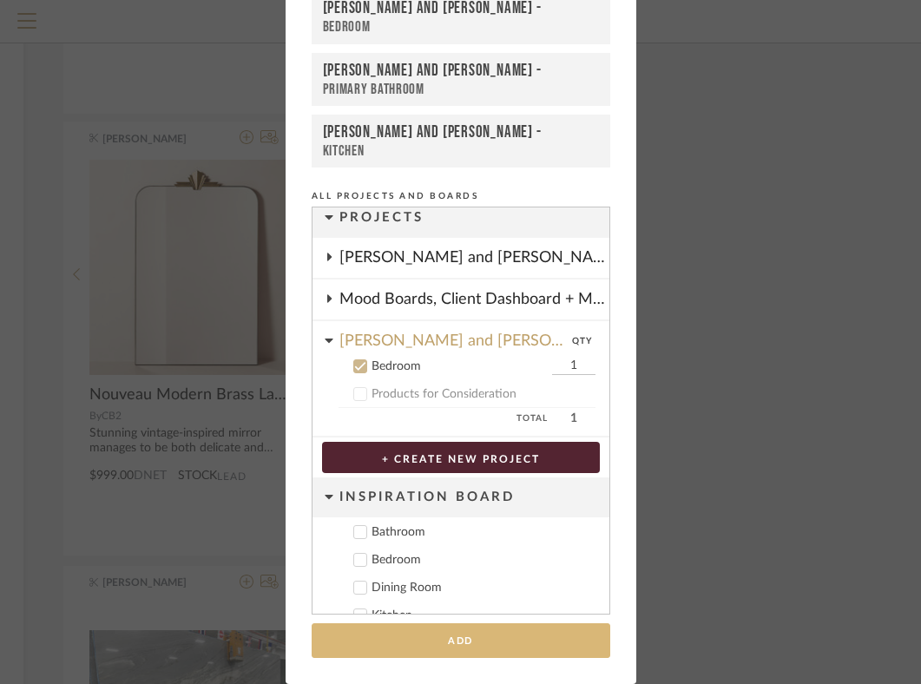
click at [535, 636] on button "Add" at bounding box center [461, 641] width 298 height 36
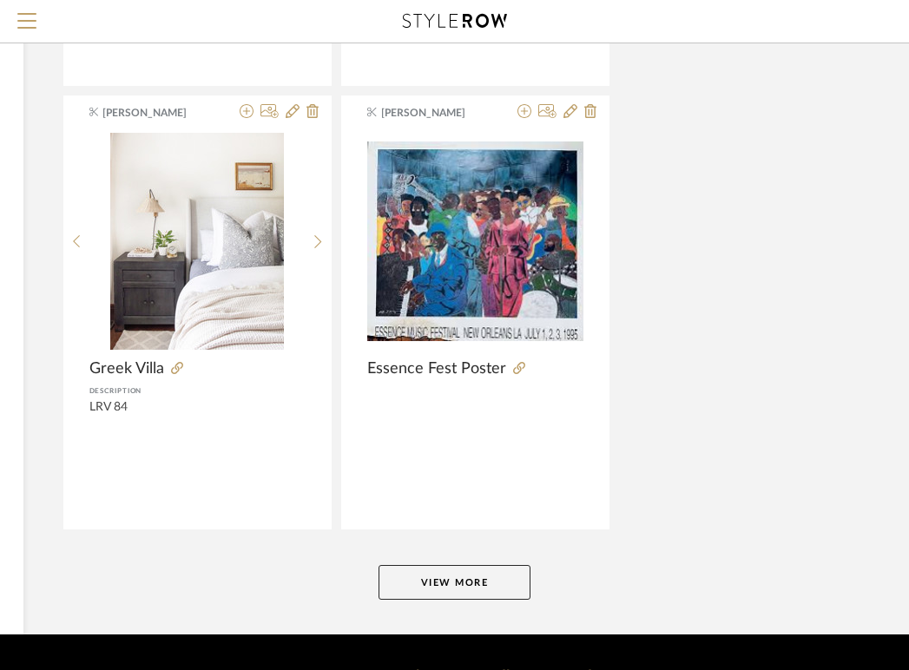
scroll to position [6412, 341]
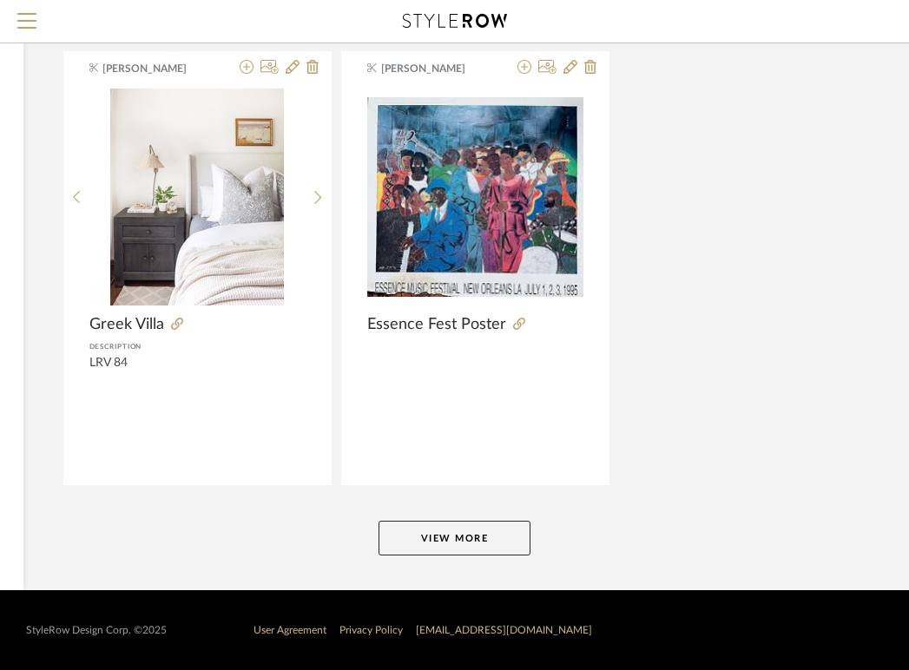
click at [468, 539] on button "View More" at bounding box center [454, 538] width 152 height 35
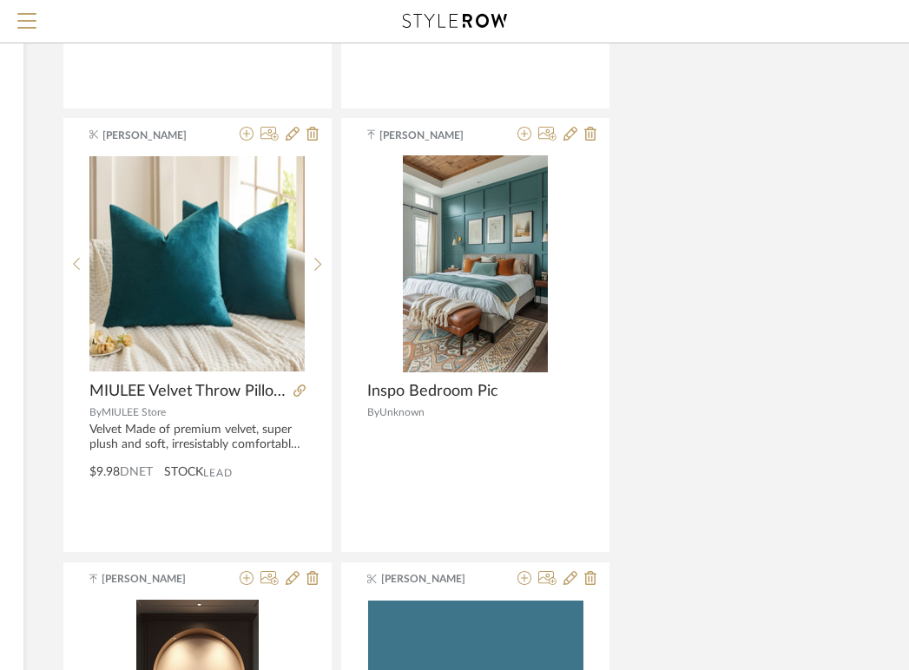
scroll to position [13069, 341]
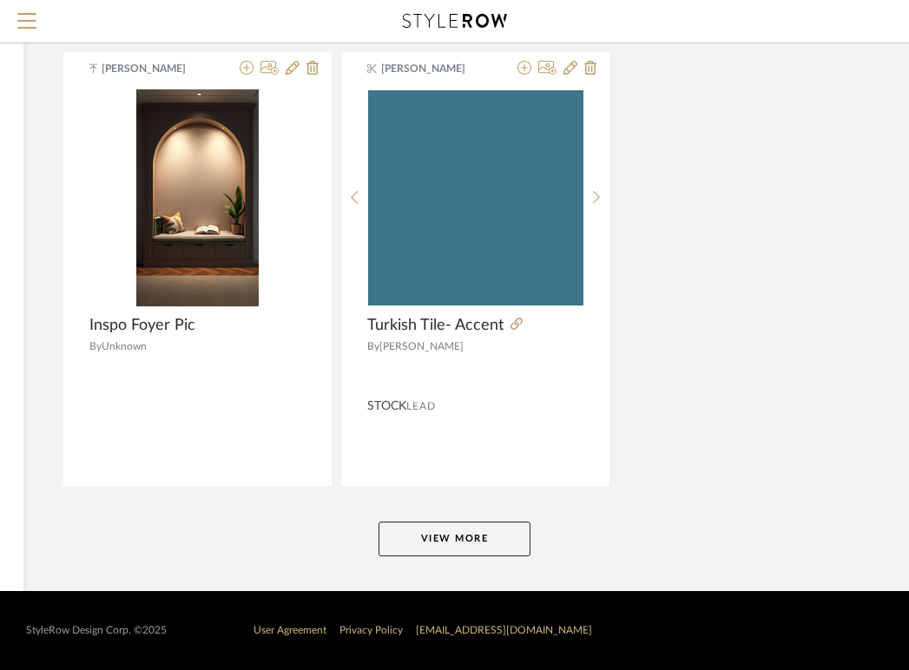
click at [468, 528] on button "View More" at bounding box center [454, 539] width 152 height 35
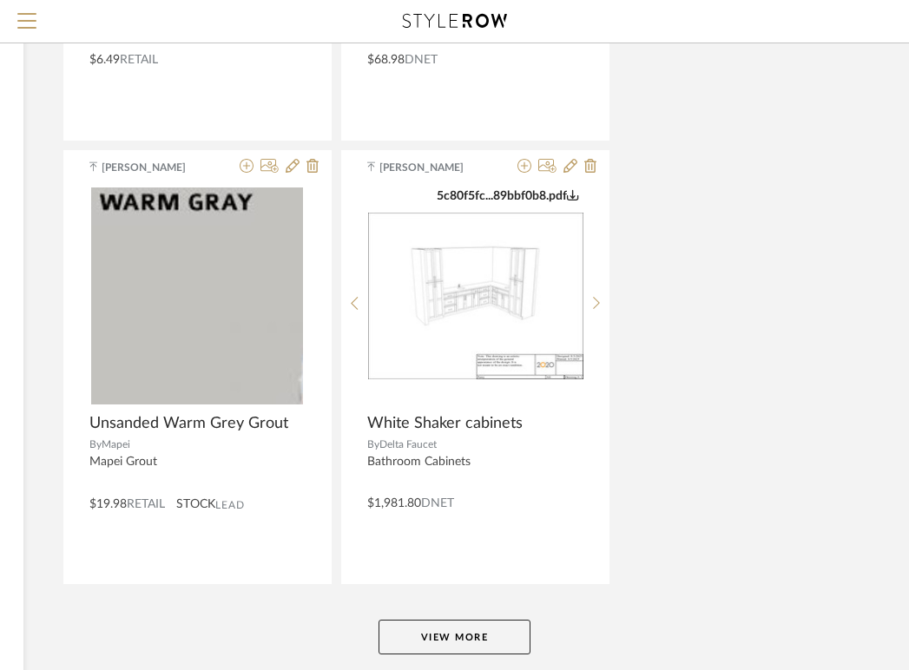
scroll to position [19727, 341]
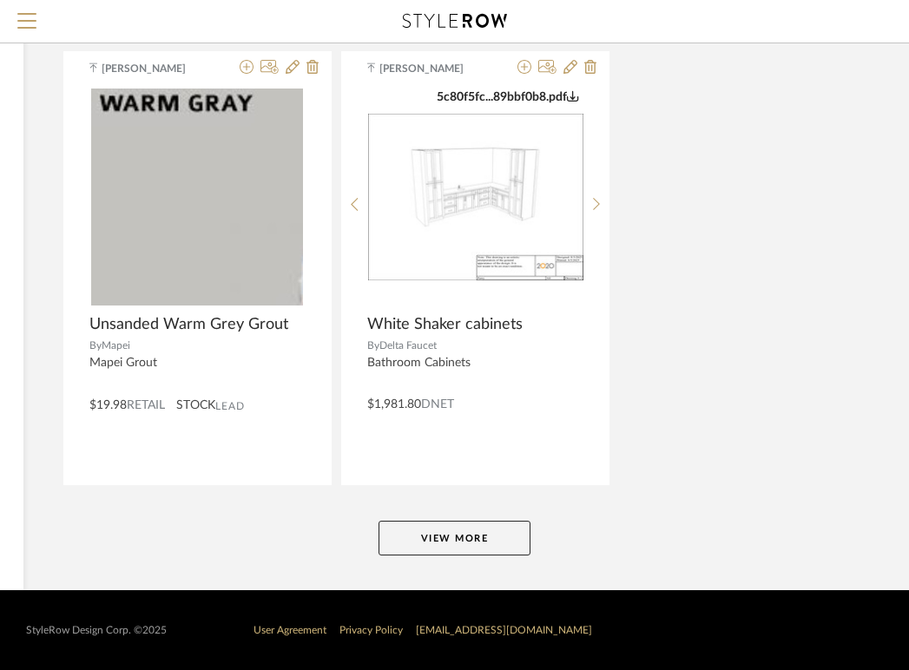
click at [462, 538] on button "View More" at bounding box center [454, 538] width 152 height 35
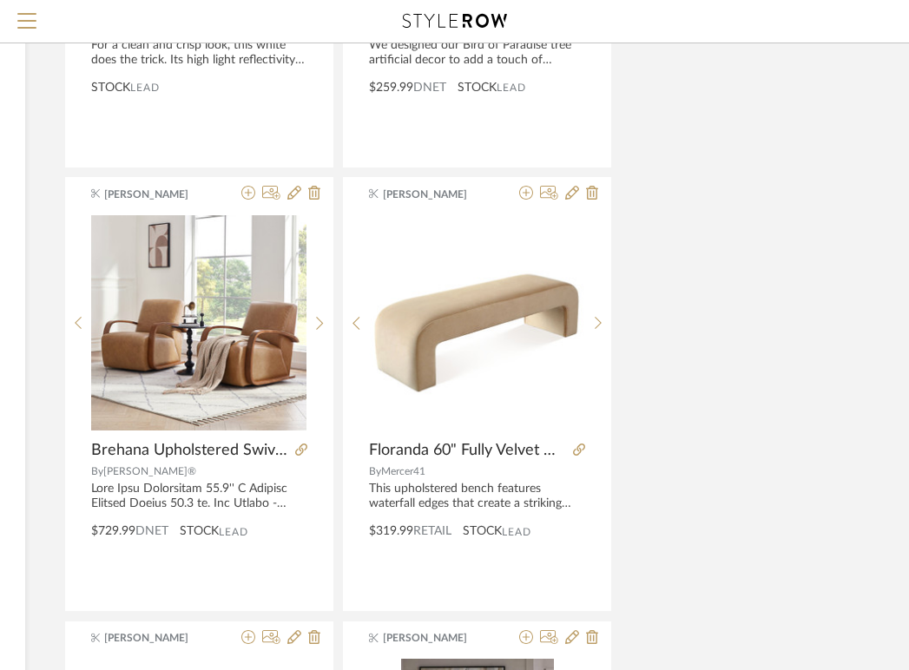
scroll to position [14186, 339]
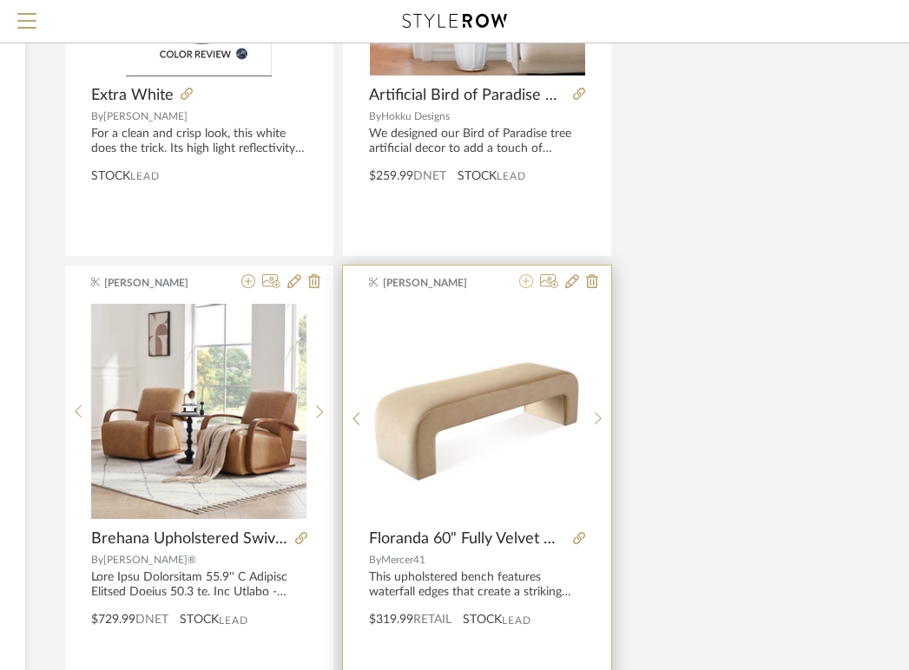
click at [526, 280] on icon at bounding box center [526, 281] width 14 height 14
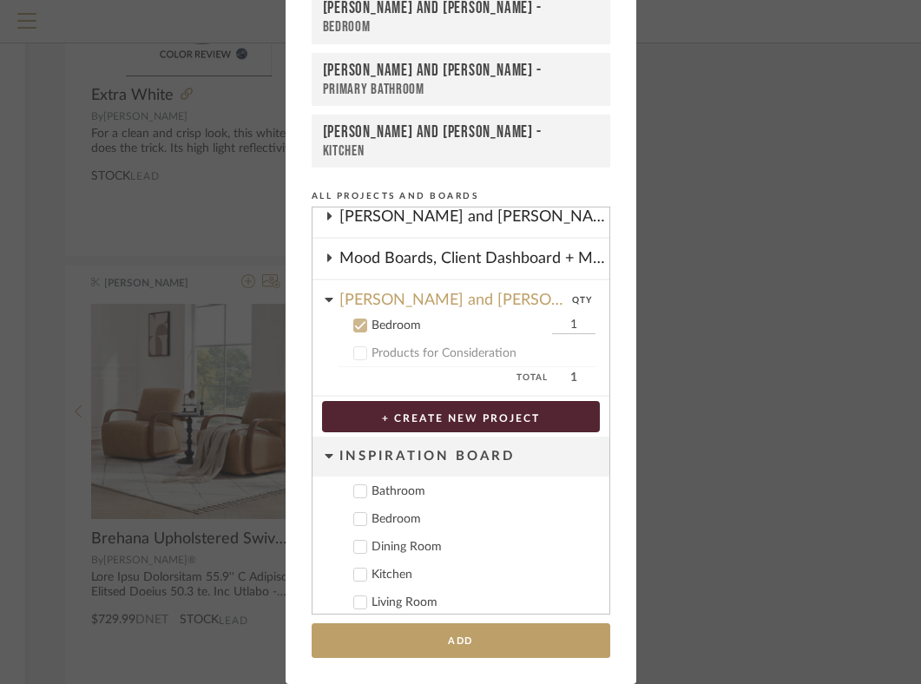
scroll to position [59, 0]
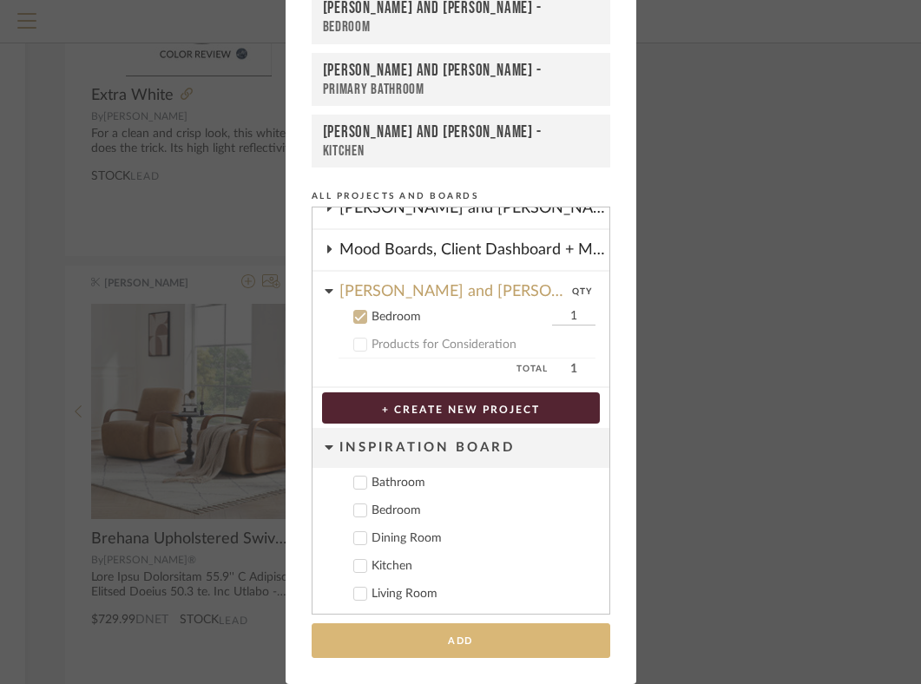
click at [429, 645] on button "Add" at bounding box center [461, 641] width 298 height 36
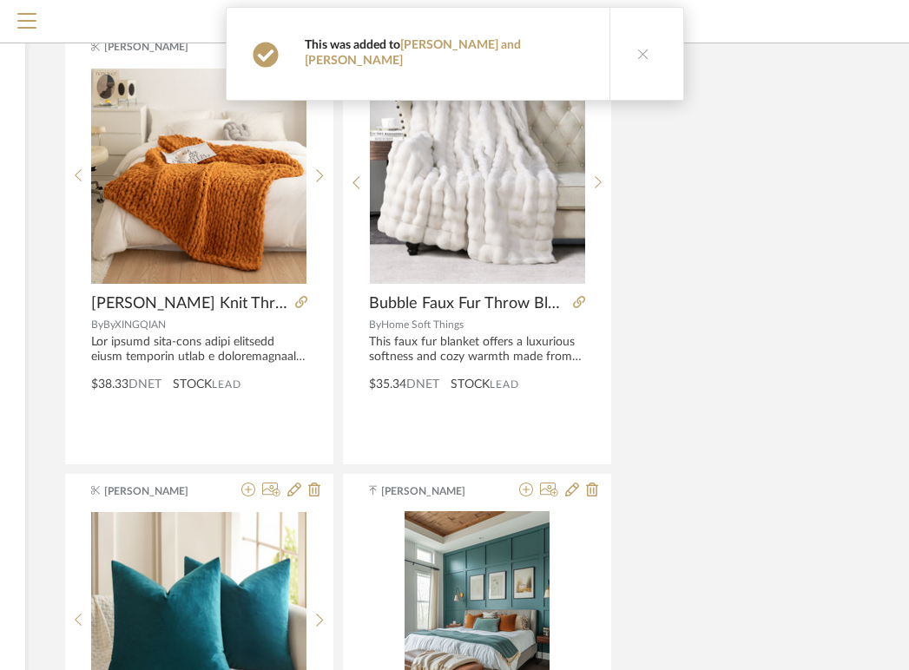
scroll to position [11477, 339]
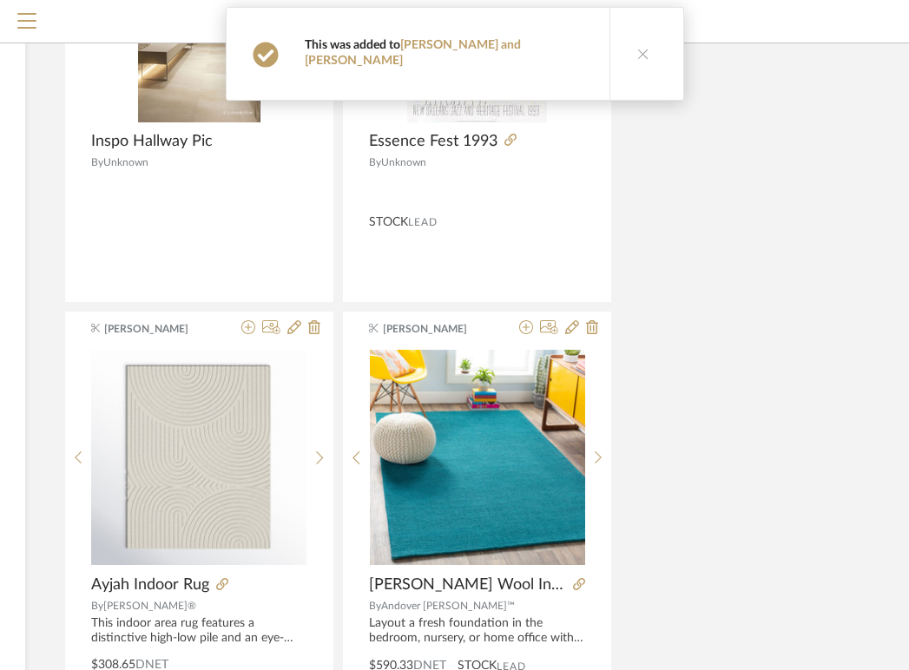
click at [609, 49] on button at bounding box center [642, 54] width 67 height 92
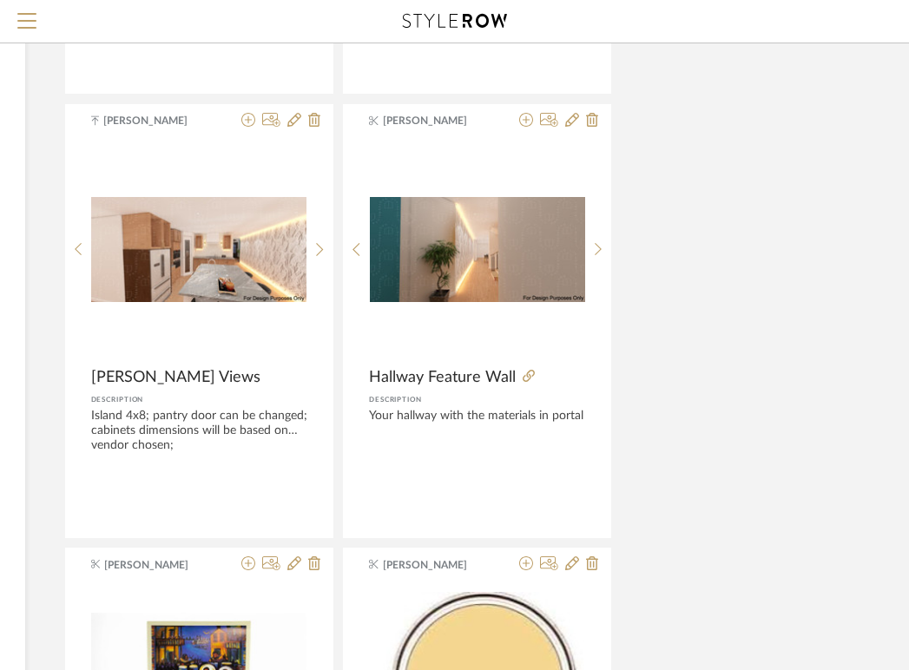
scroll to position [2982, 339]
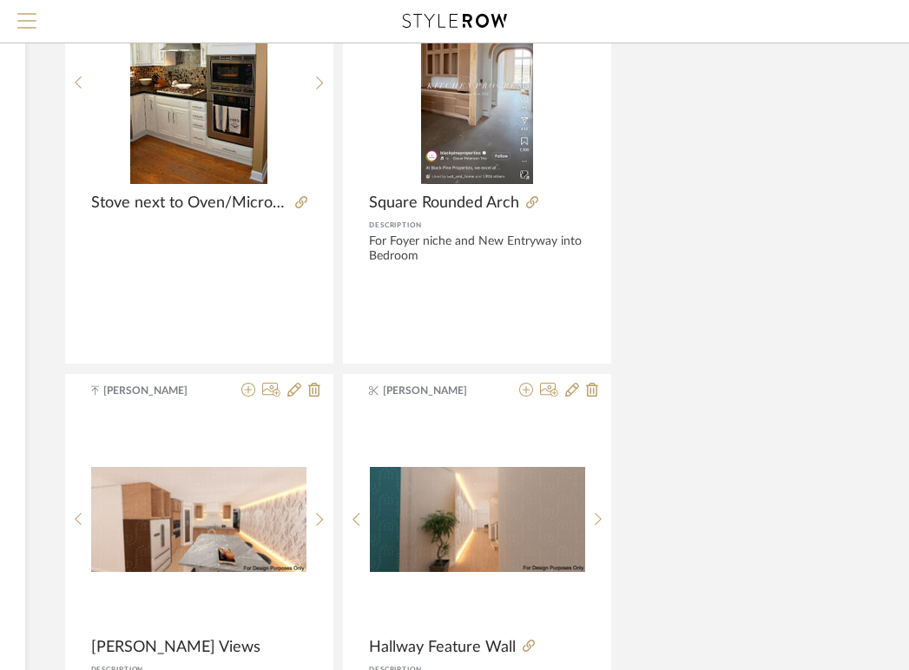
click at [23, 15] on span "Menu" at bounding box center [26, 14] width 19 height 2
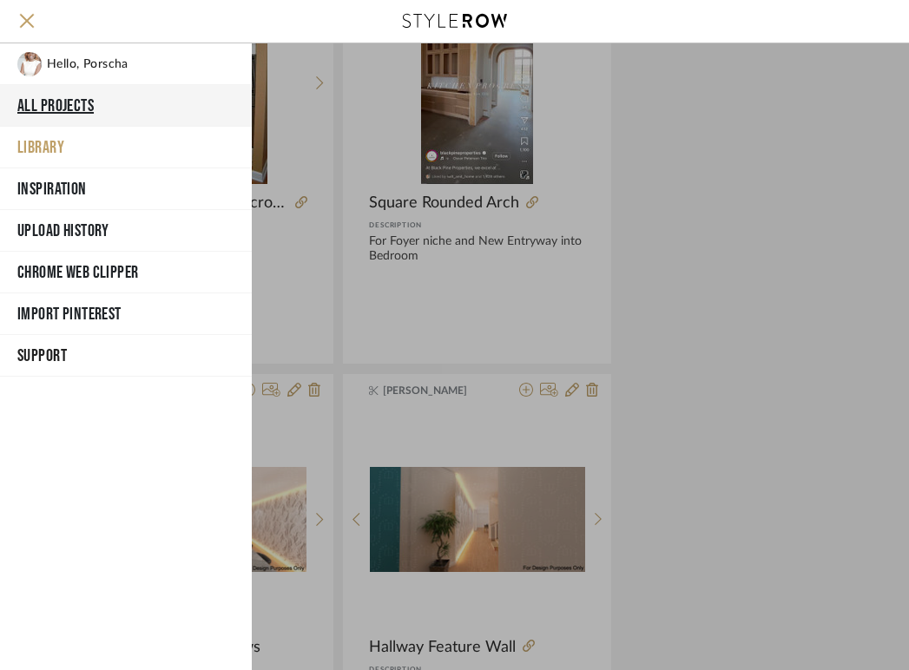
click at [56, 95] on button "All Projects" at bounding box center [126, 106] width 252 height 42
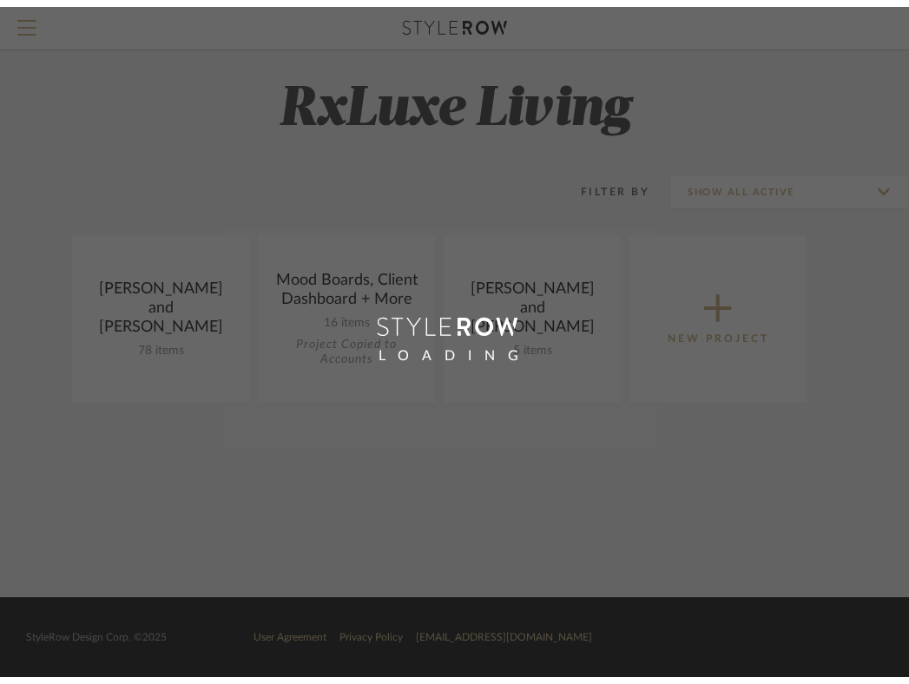
scroll to position [3, 0]
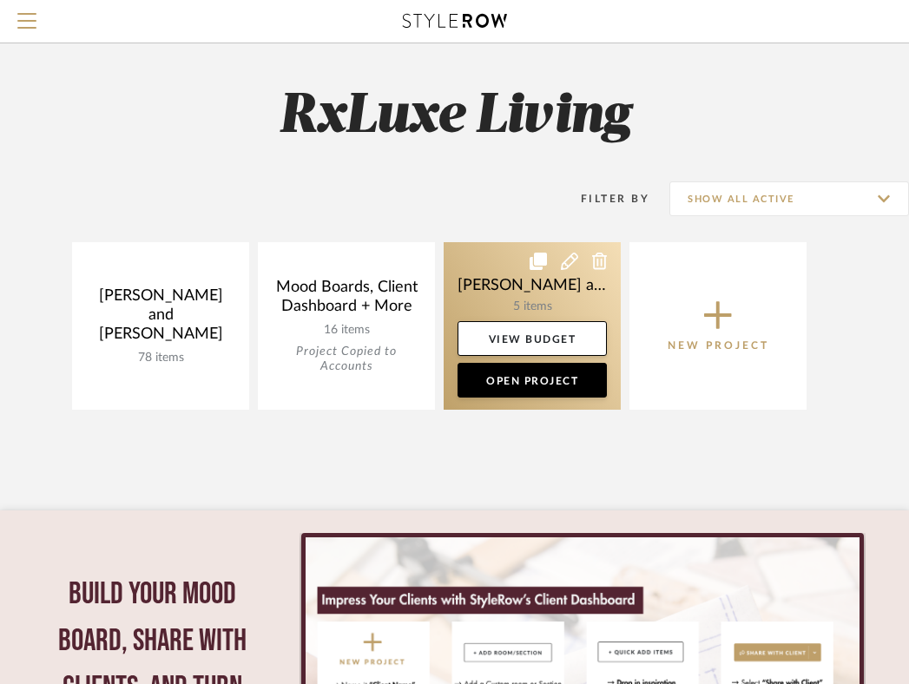
click at [567, 298] on link at bounding box center [531, 325] width 177 height 167
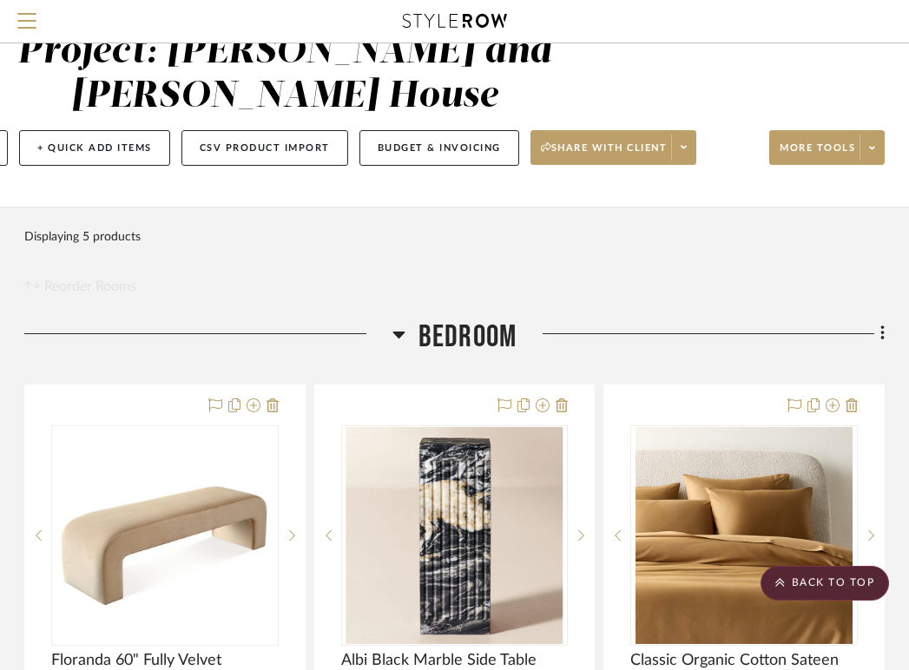
scroll to position [21, 341]
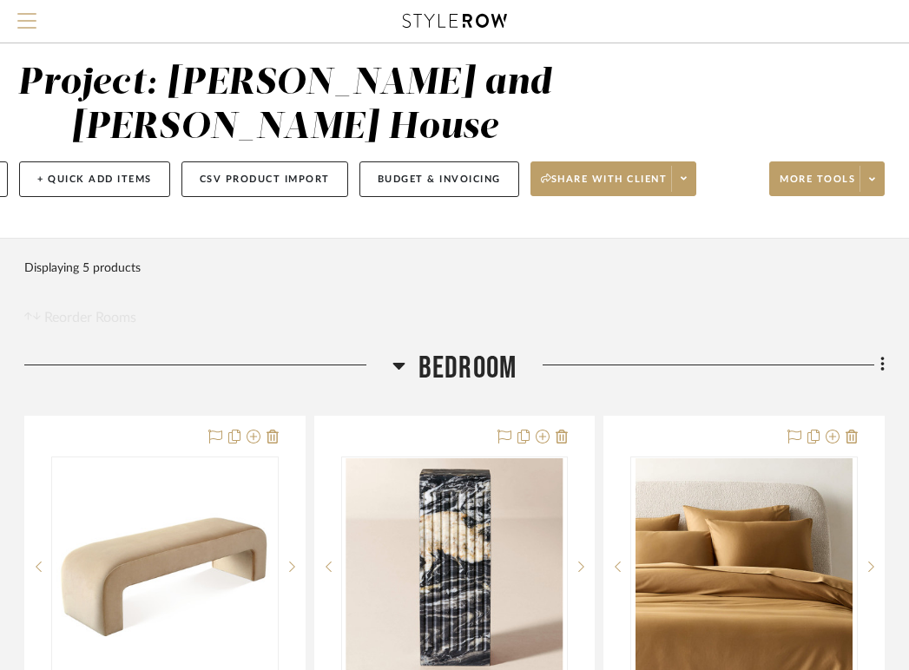
click at [25, 18] on span "Menu" at bounding box center [26, 26] width 19 height 26
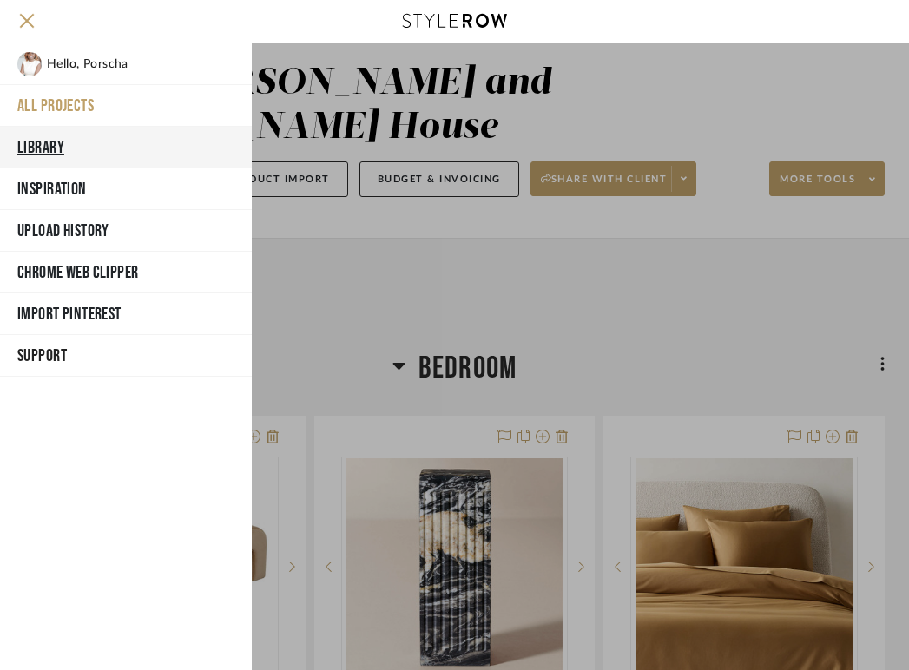
click at [75, 161] on button "Library" at bounding box center [126, 148] width 252 height 42
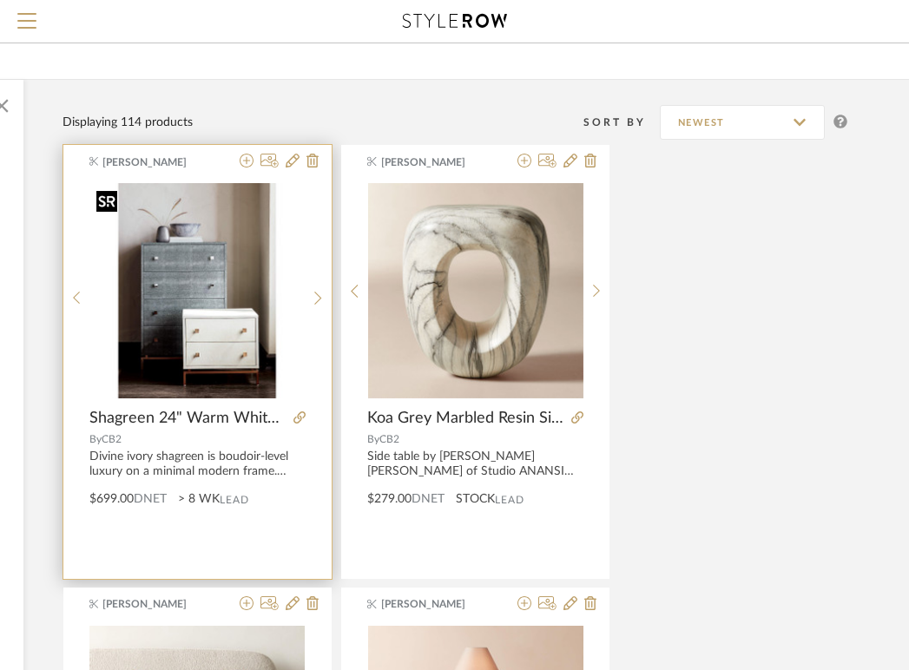
scroll to position [114, 341]
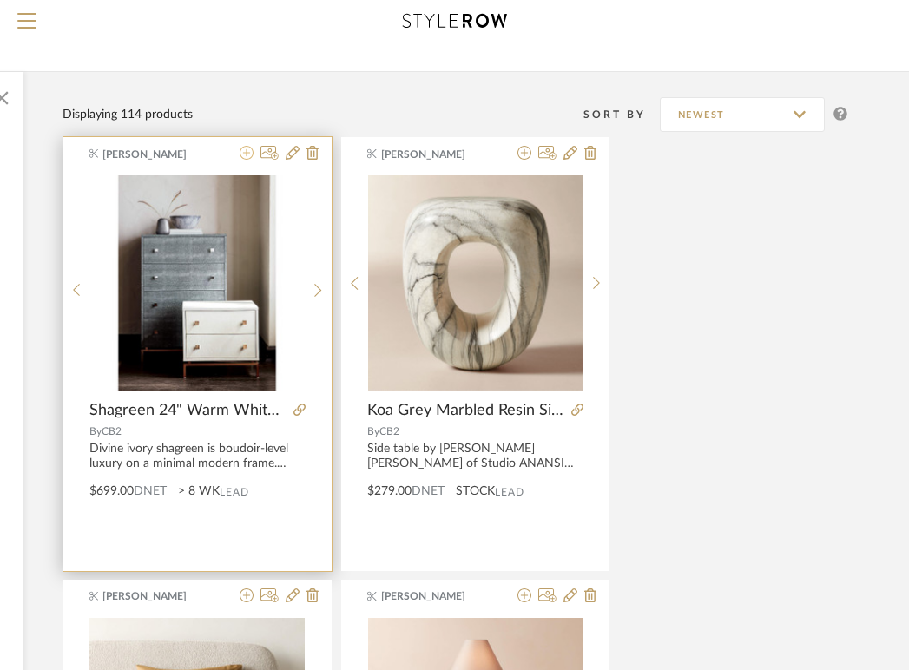
click at [248, 158] on icon at bounding box center [246, 153] width 14 height 14
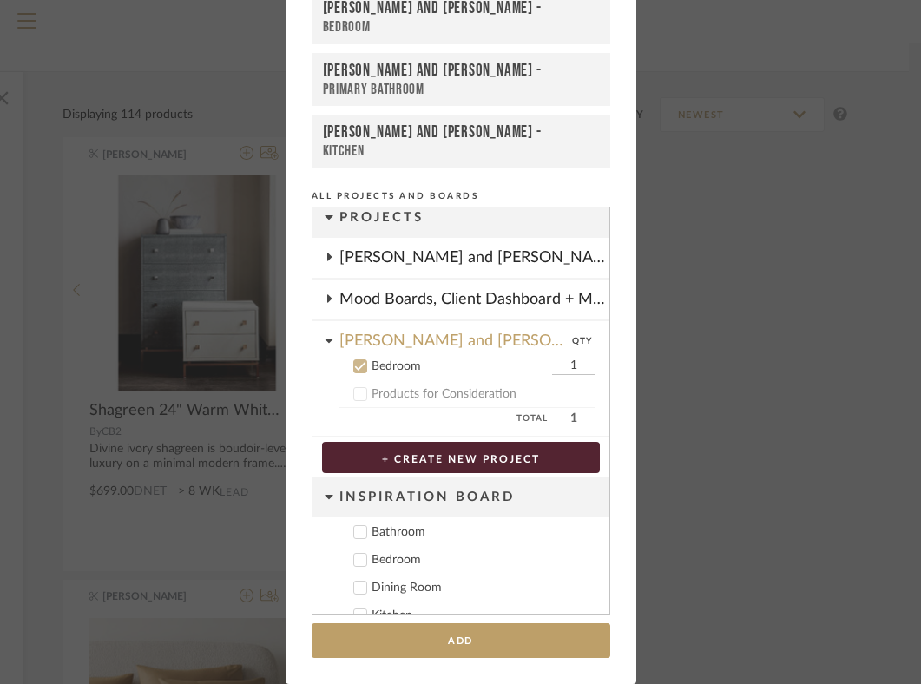
scroll to position [59, 0]
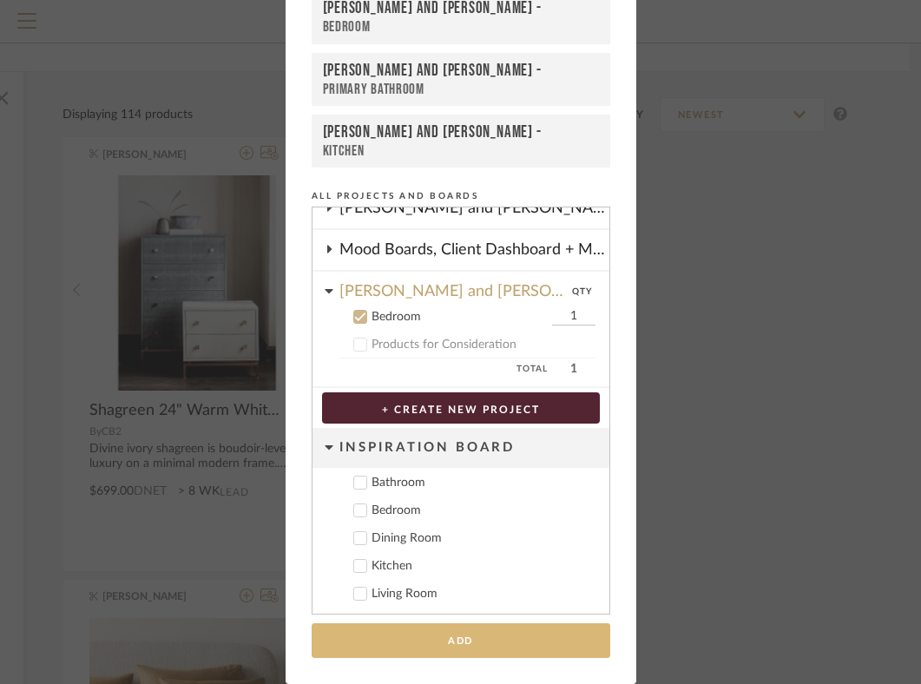
click at [436, 634] on button "Add" at bounding box center [461, 641] width 298 height 36
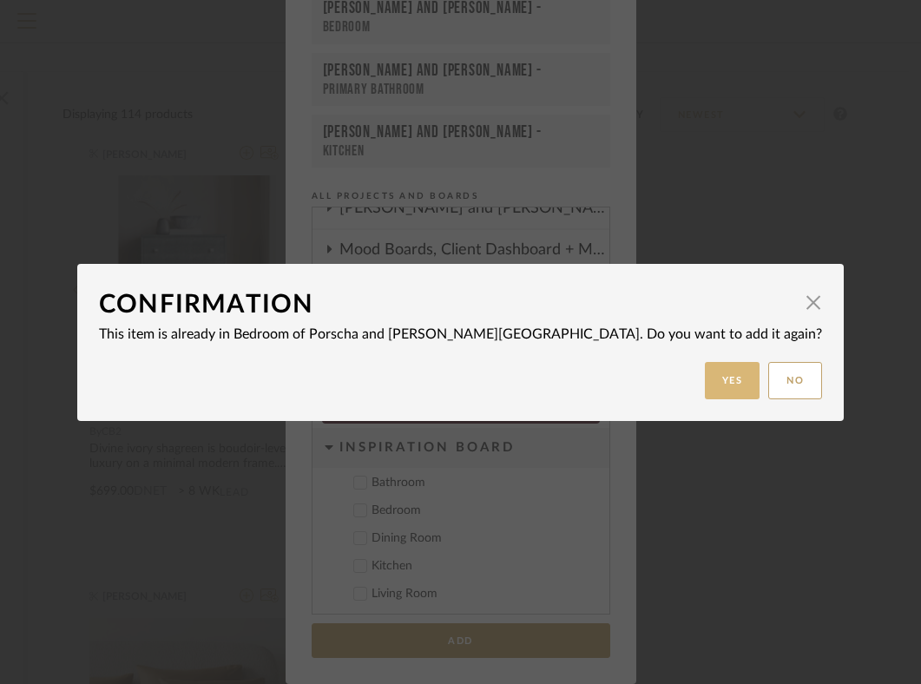
click at [705, 380] on button "Yes" at bounding box center [733, 380] width 56 height 37
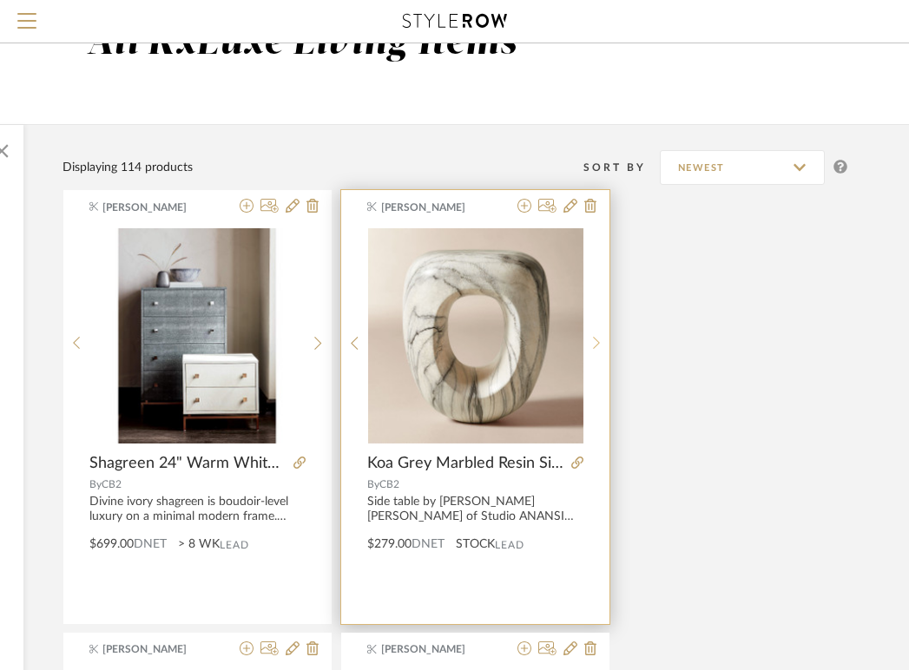
scroll to position [0, 341]
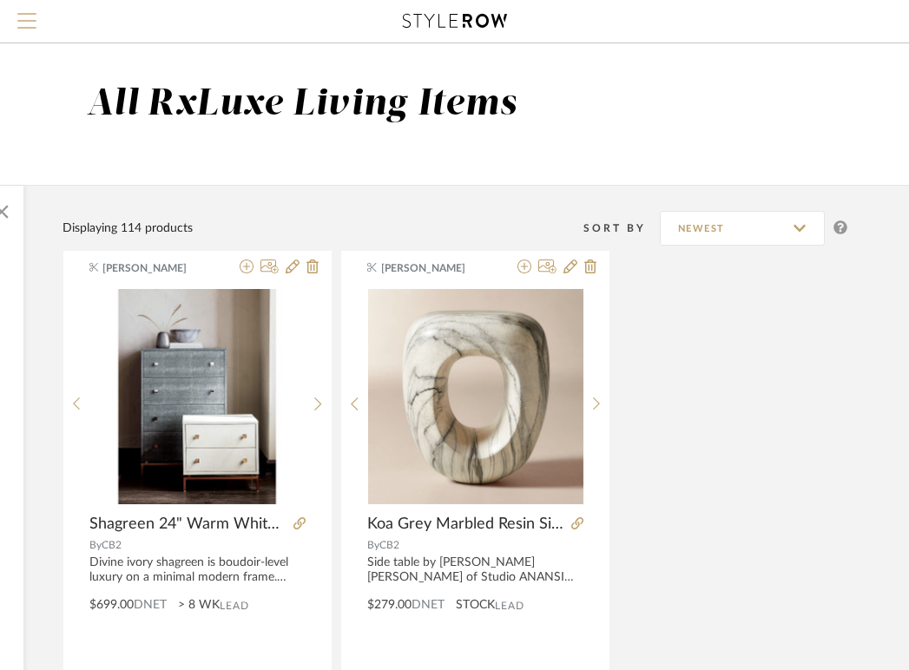
click at [24, 16] on span "Menu" at bounding box center [26, 26] width 19 height 26
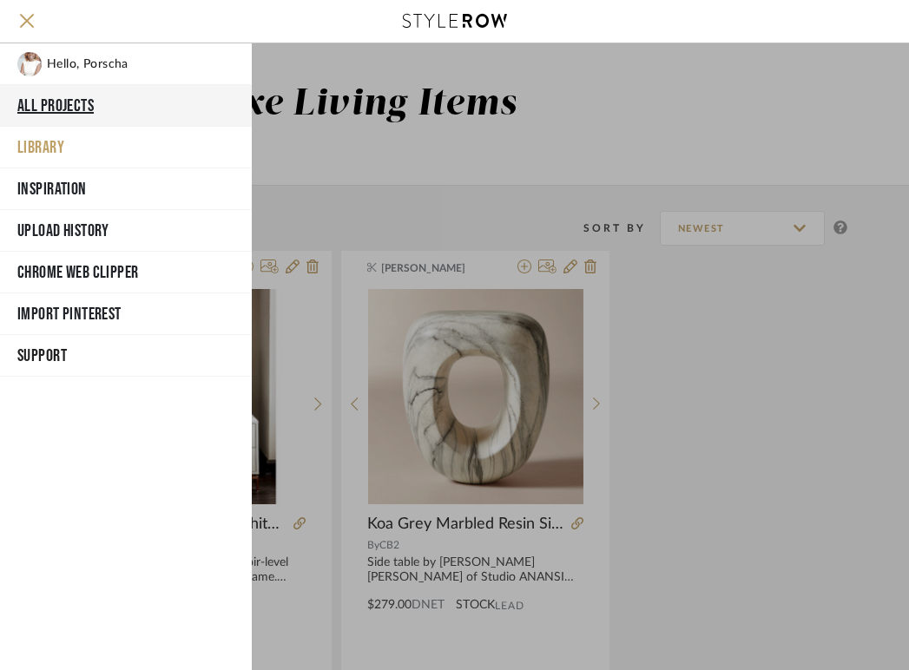
click at [86, 108] on button "All Projects" at bounding box center [126, 106] width 252 height 42
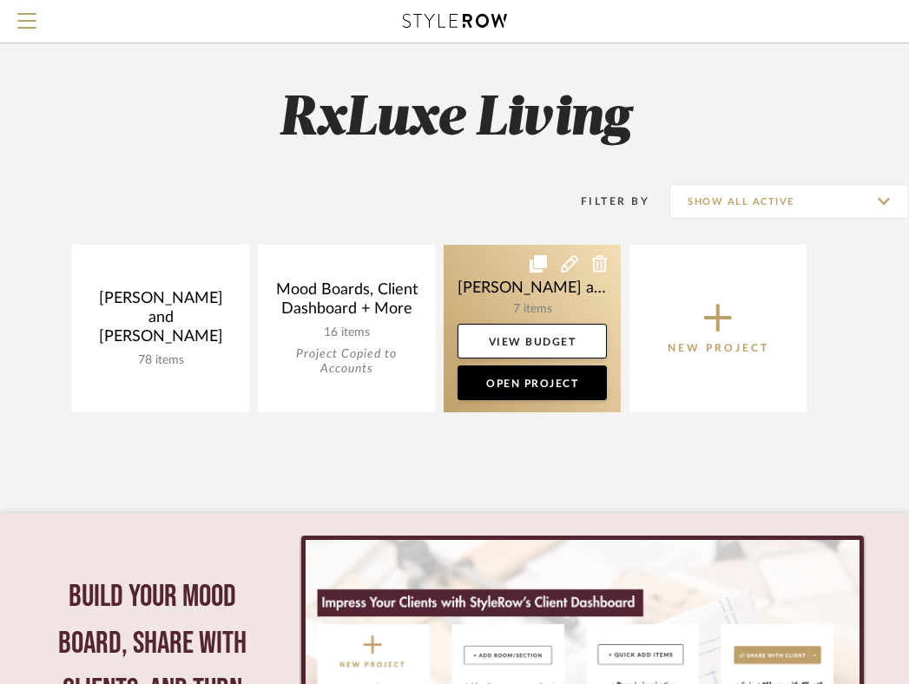
click at [482, 294] on link at bounding box center [531, 328] width 177 height 167
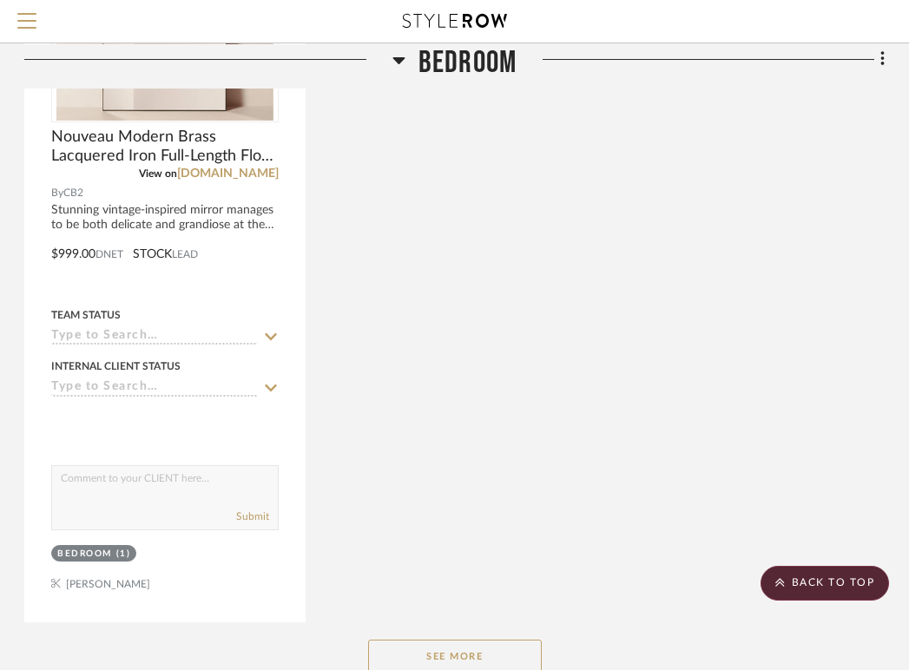
scroll to position [2162, 341]
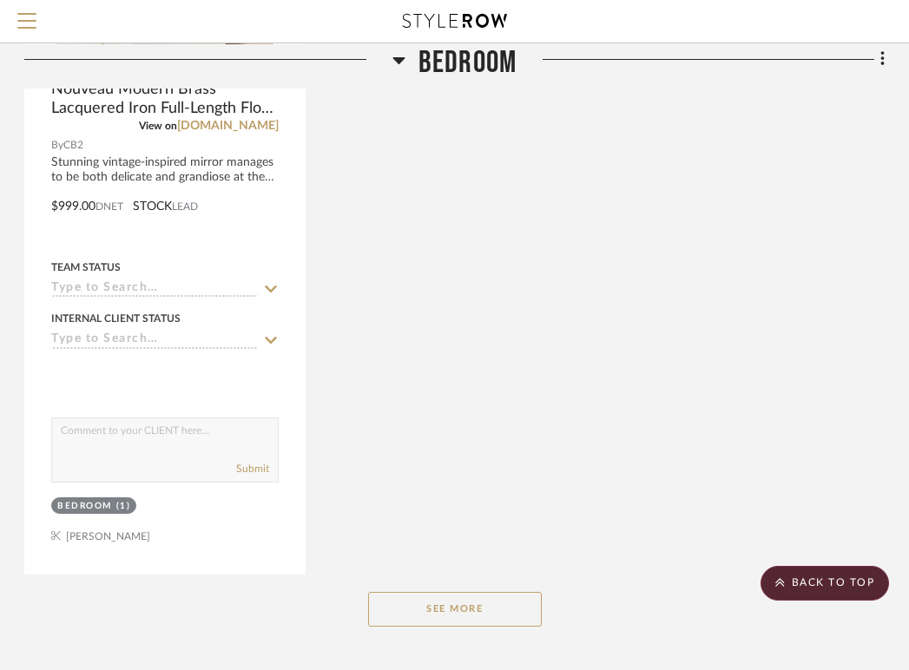
click at [446, 609] on button "See More" at bounding box center [455, 609] width 174 height 35
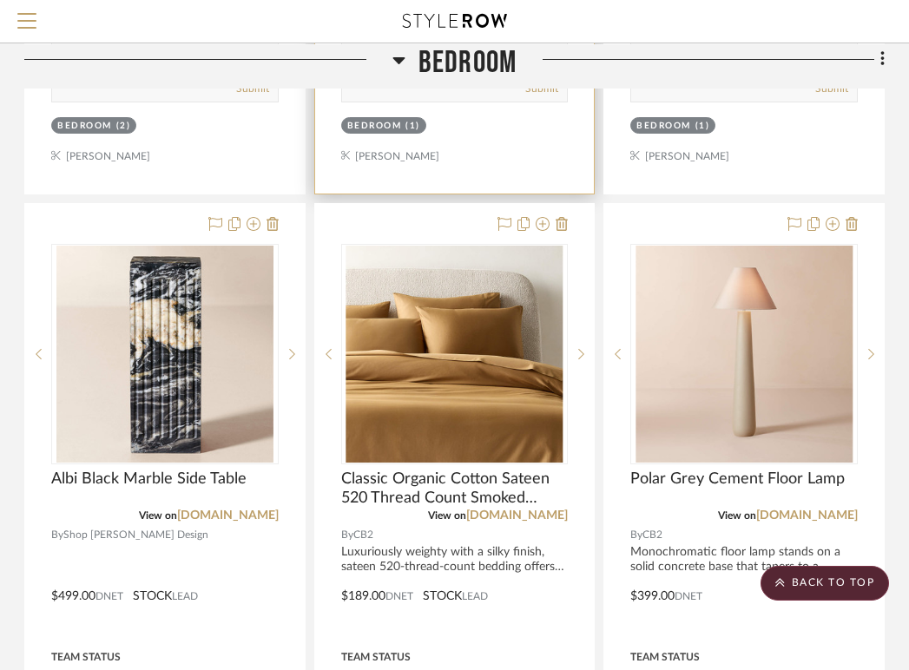
scroll to position [0, 341]
